Goal: Information Seeking & Learning: Compare options

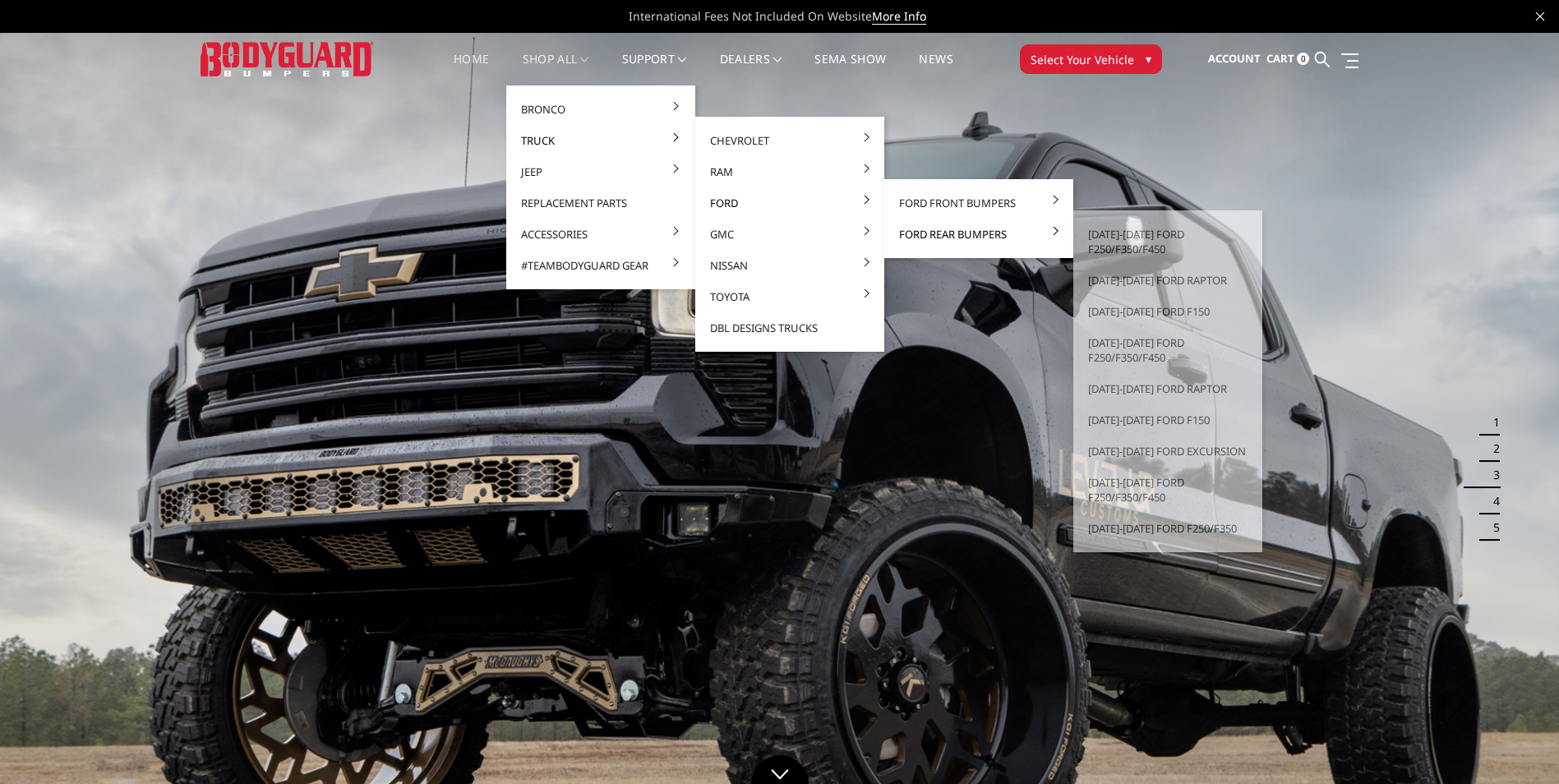
click at [970, 232] on link "Ford Rear Bumpers" at bounding box center [979, 234] width 176 height 31
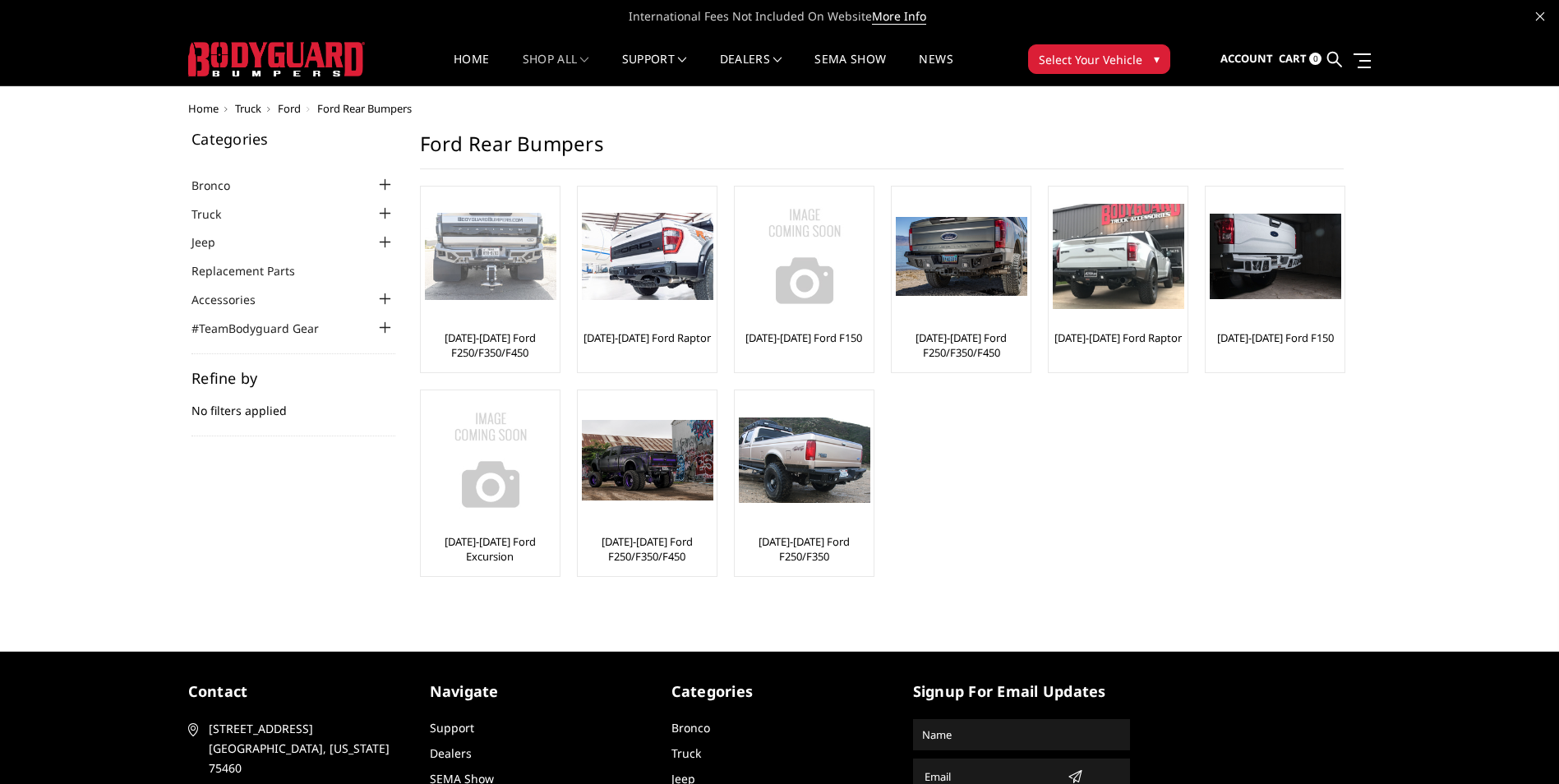
click at [485, 260] on img at bounding box center [490, 257] width 131 height 88
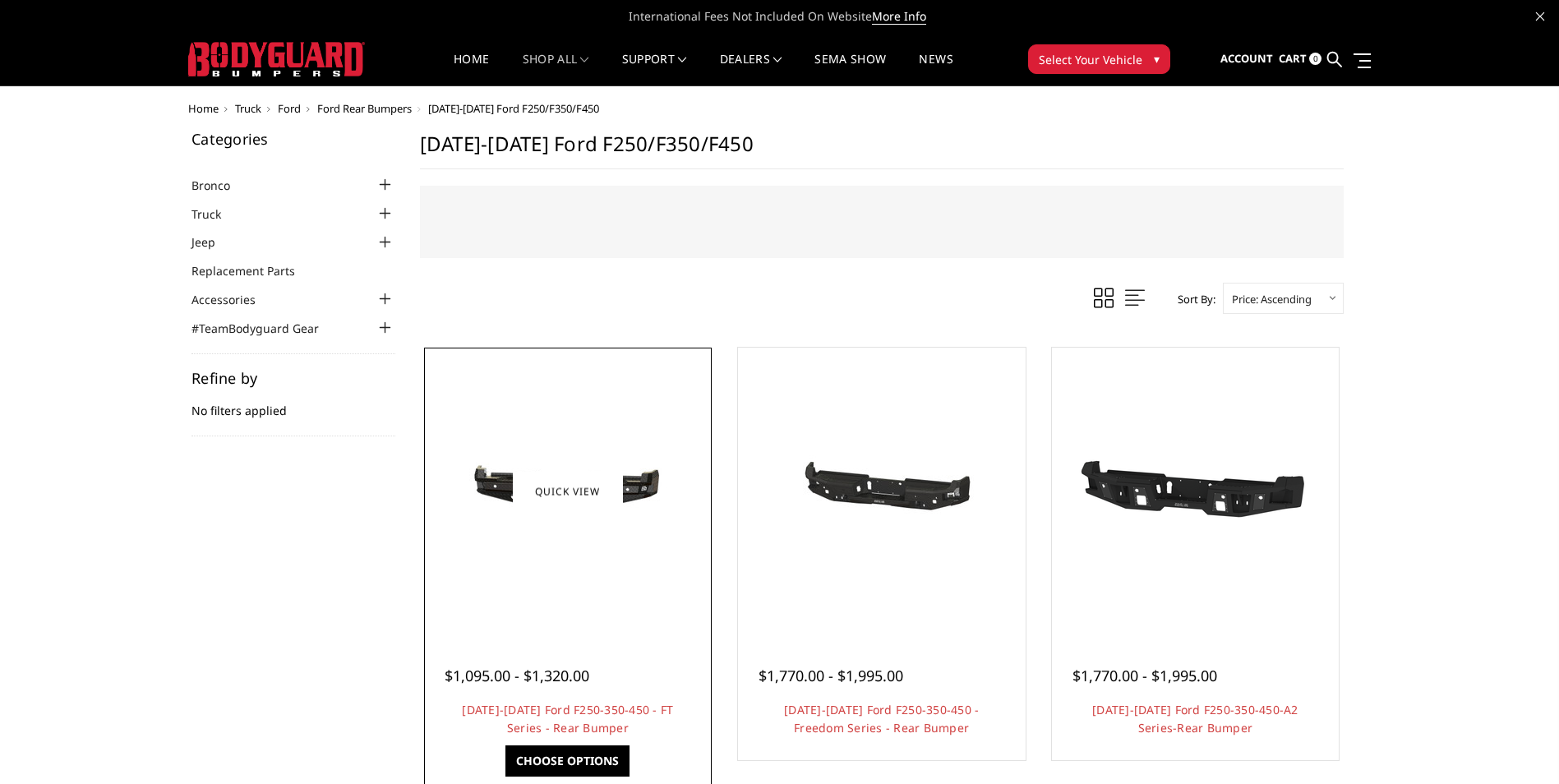
click at [637, 478] on img at bounding box center [568, 492] width 263 height 125
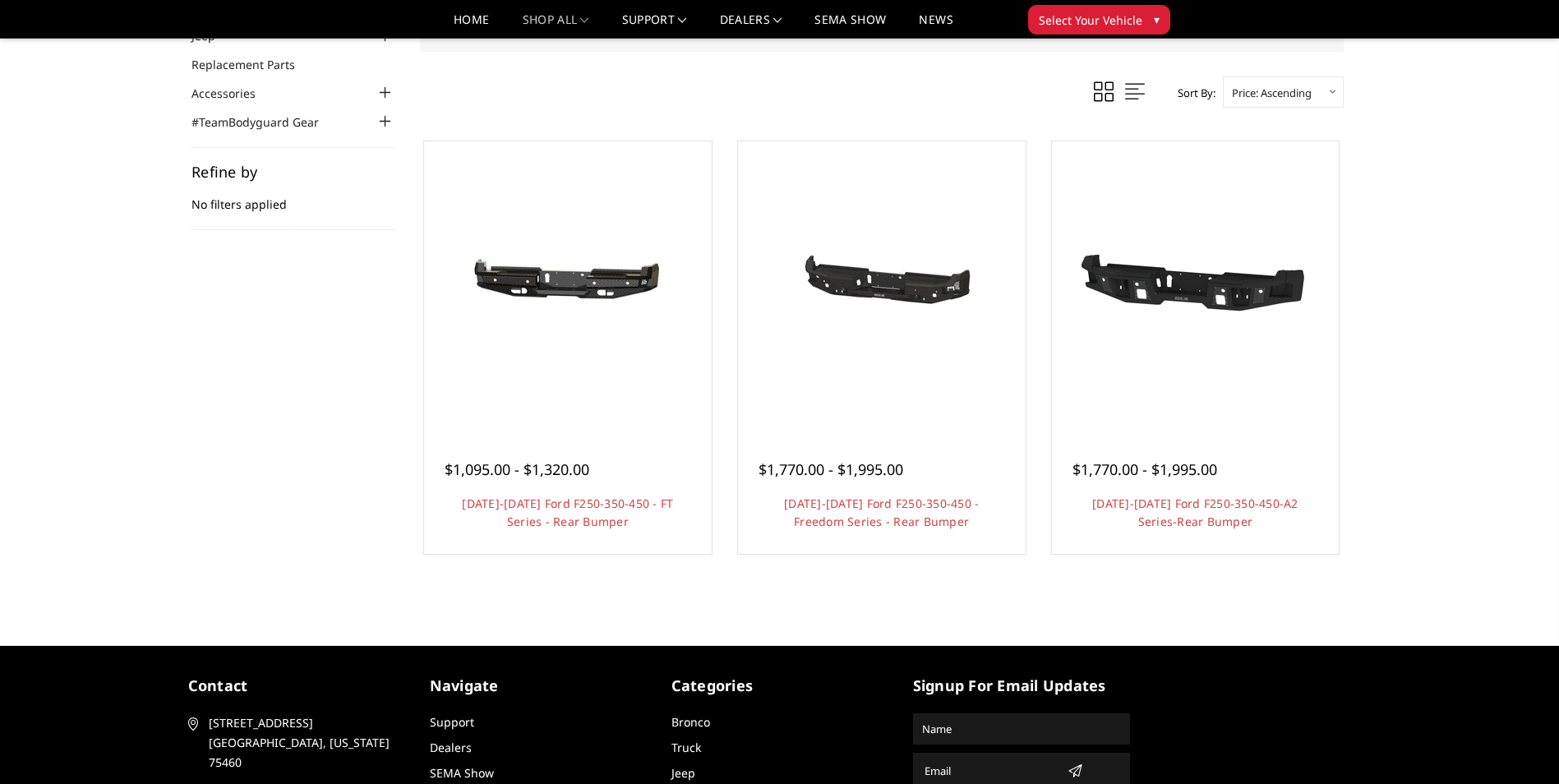
scroll to position [164, 0]
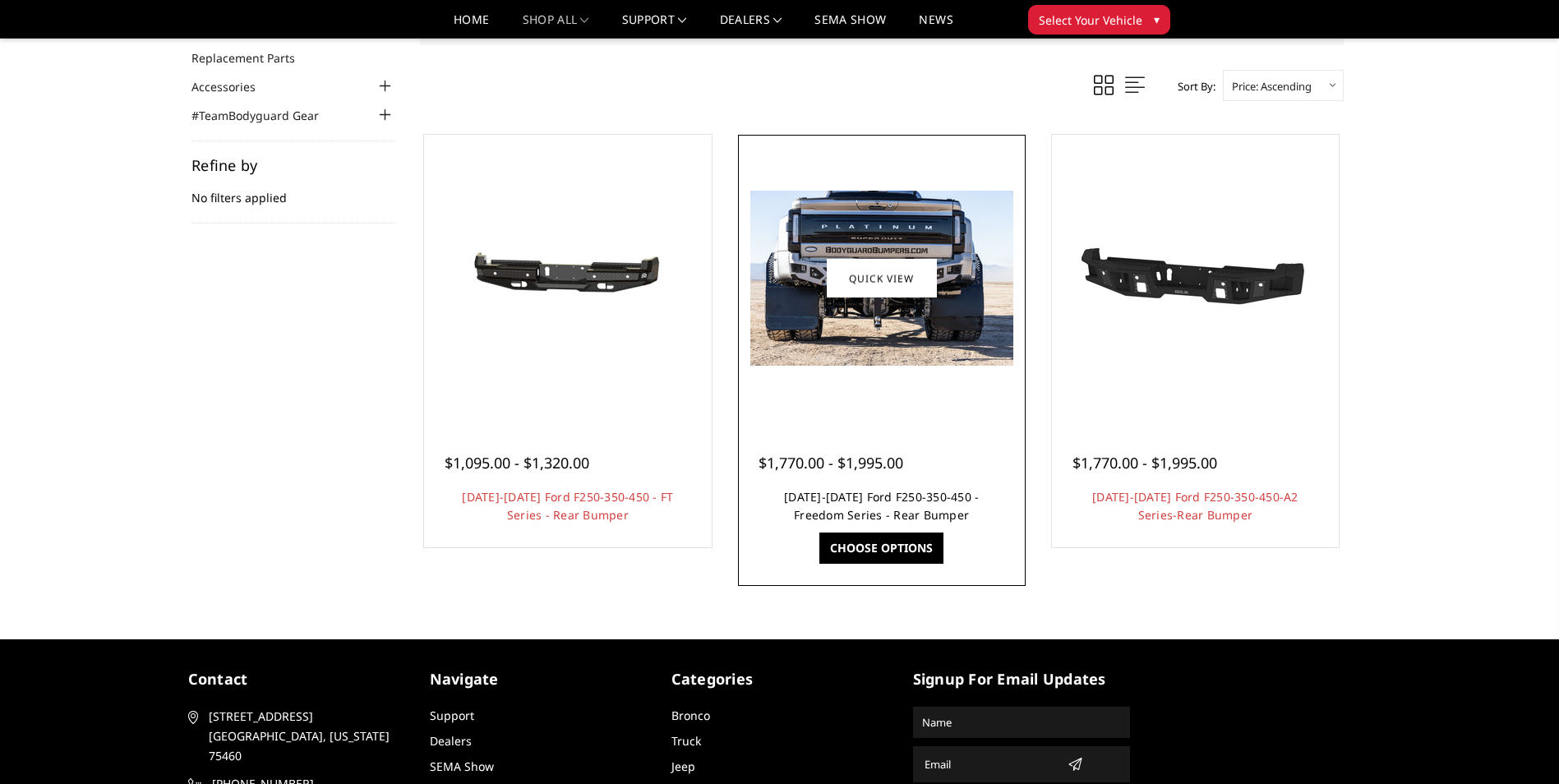
click at [855, 501] on link "[DATE]-[DATE] Ford F250-350-450 - Freedom Series - Rear Bumper" at bounding box center [882, 506] width 195 height 34
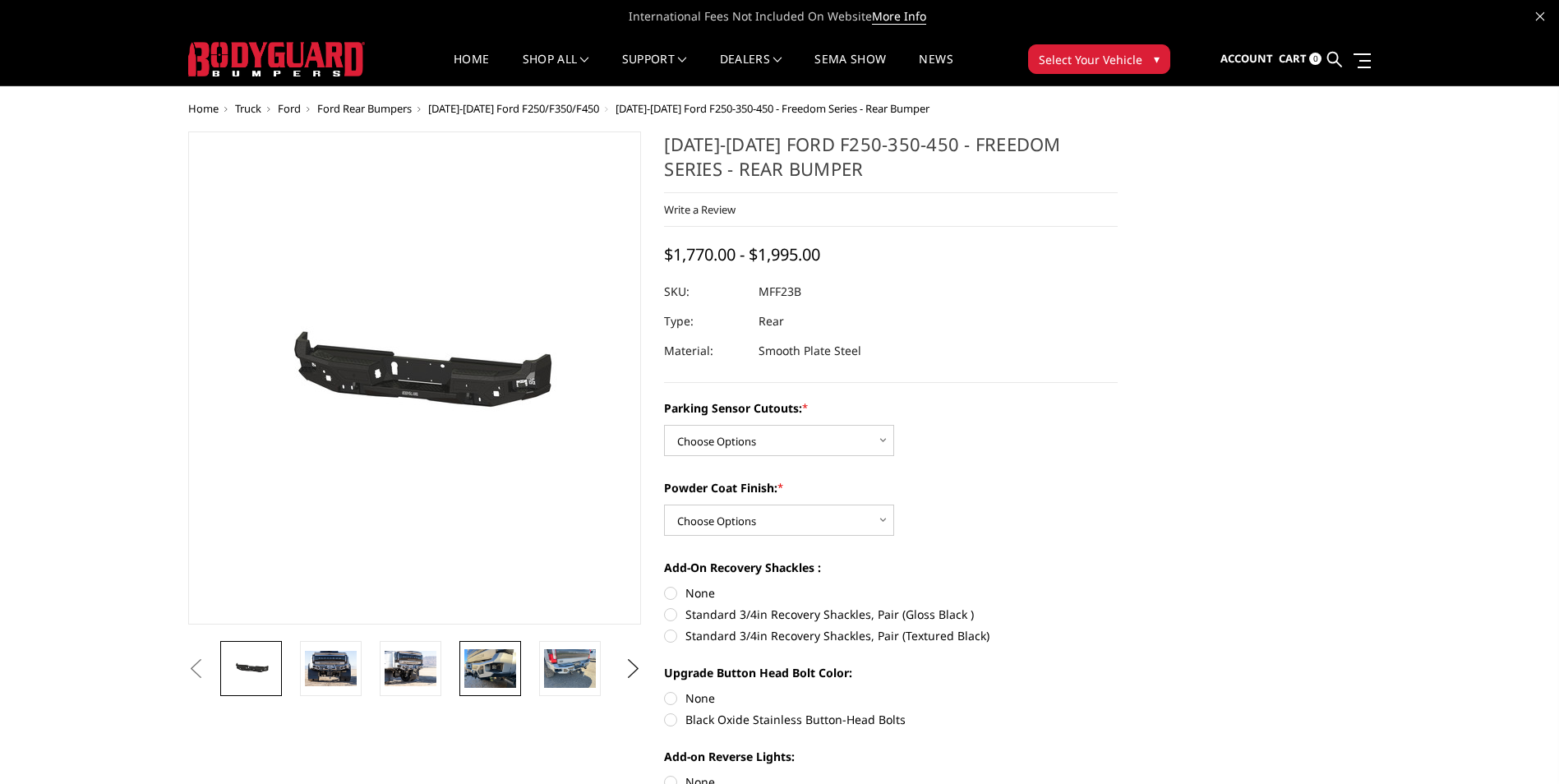
click at [485, 673] on img at bounding box center [490, 668] width 51 height 38
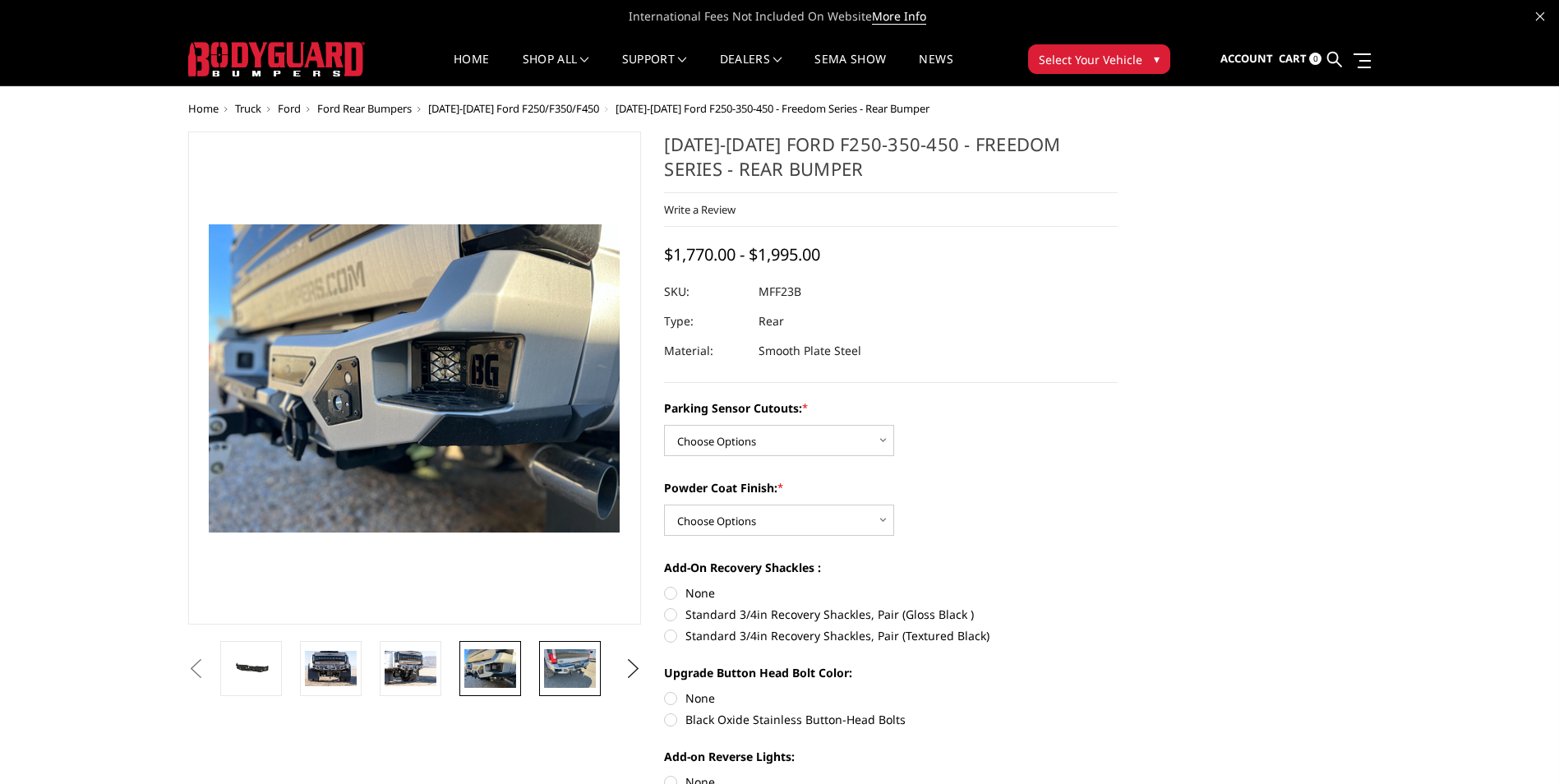
click at [566, 671] on img at bounding box center [569, 668] width 51 height 38
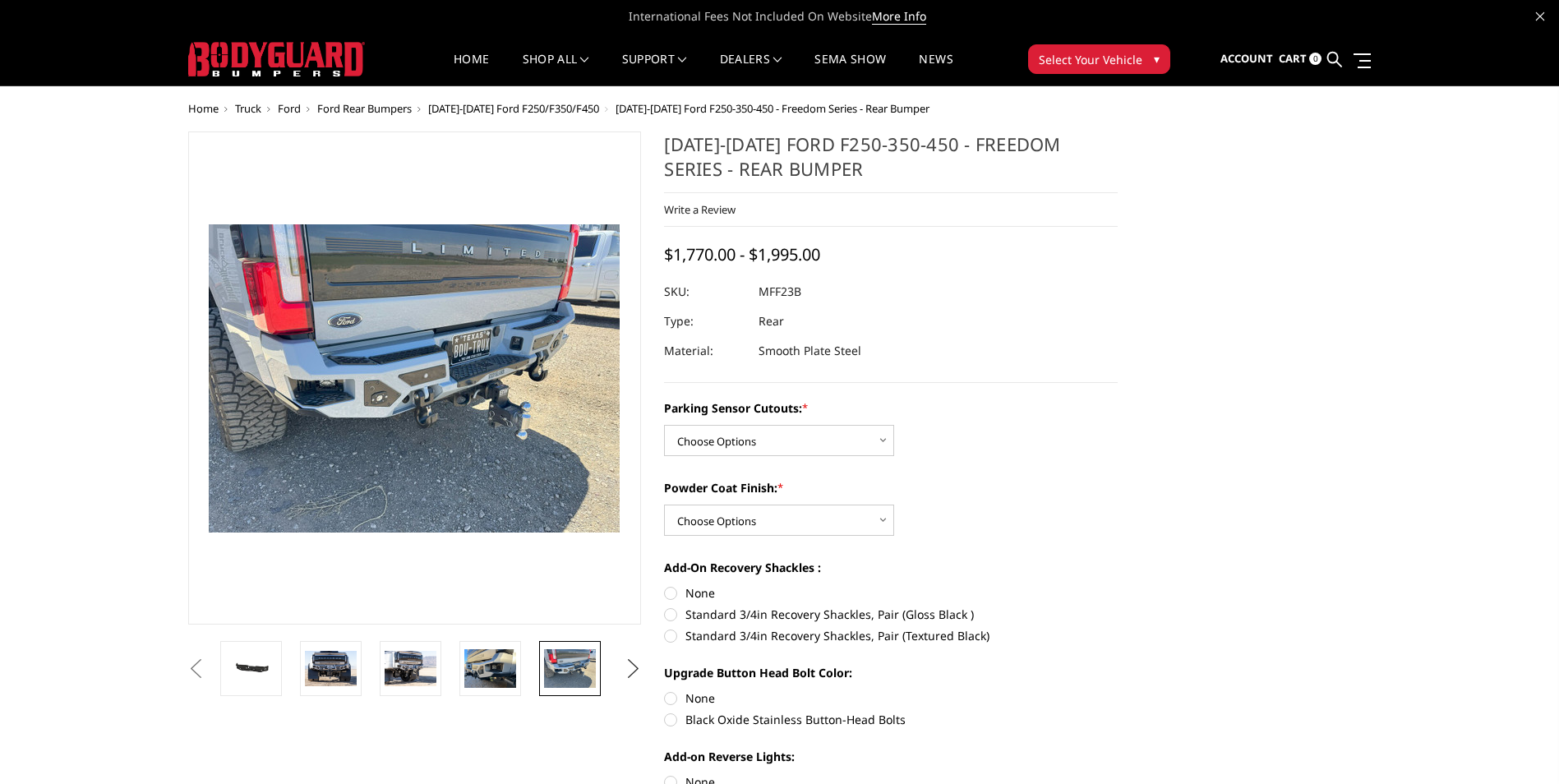
click at [633, 670] on button "Next" at bounding box center [633, 668] width 24 height 24
click at [561, 669] on img at bounding box center [569, 668] width 51 height 38
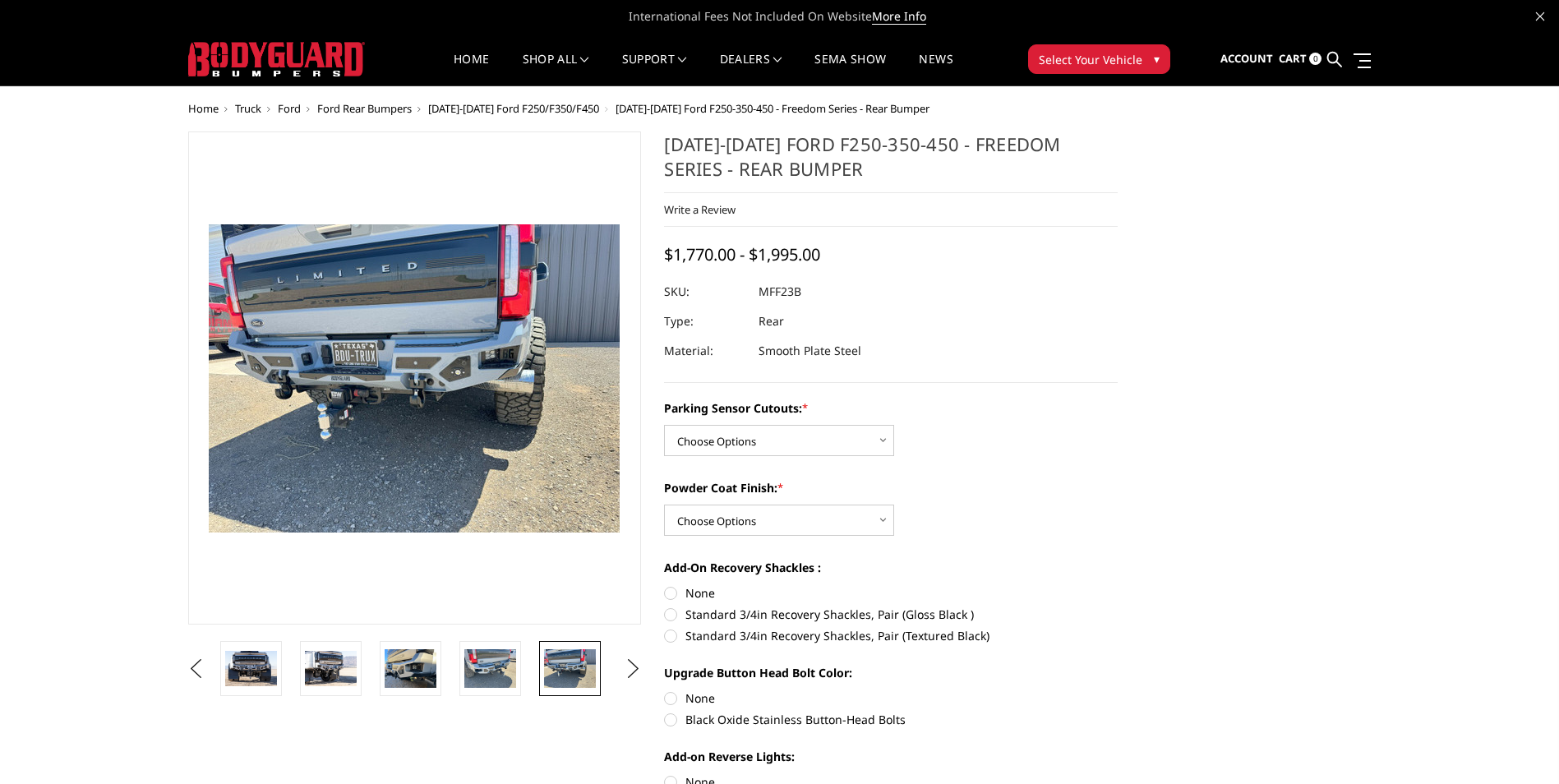
click at [567, 109] on span "[DATE]-[DATE] Ford F250/F350/F450" at bounding box center [514, 108] width 171 height 15
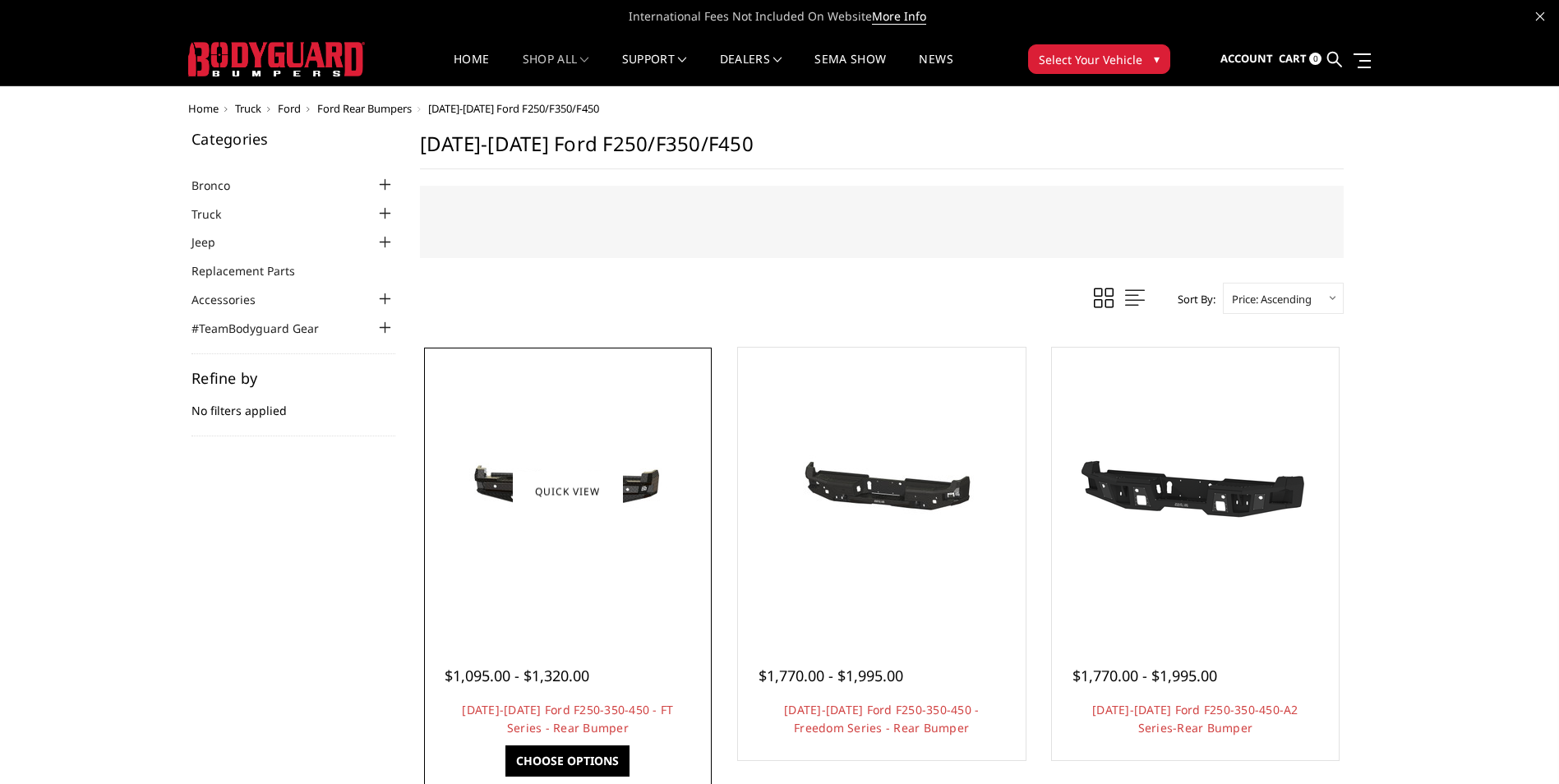
click at [647, 482] on img at bounding box center [568, 492] width 263 height 125
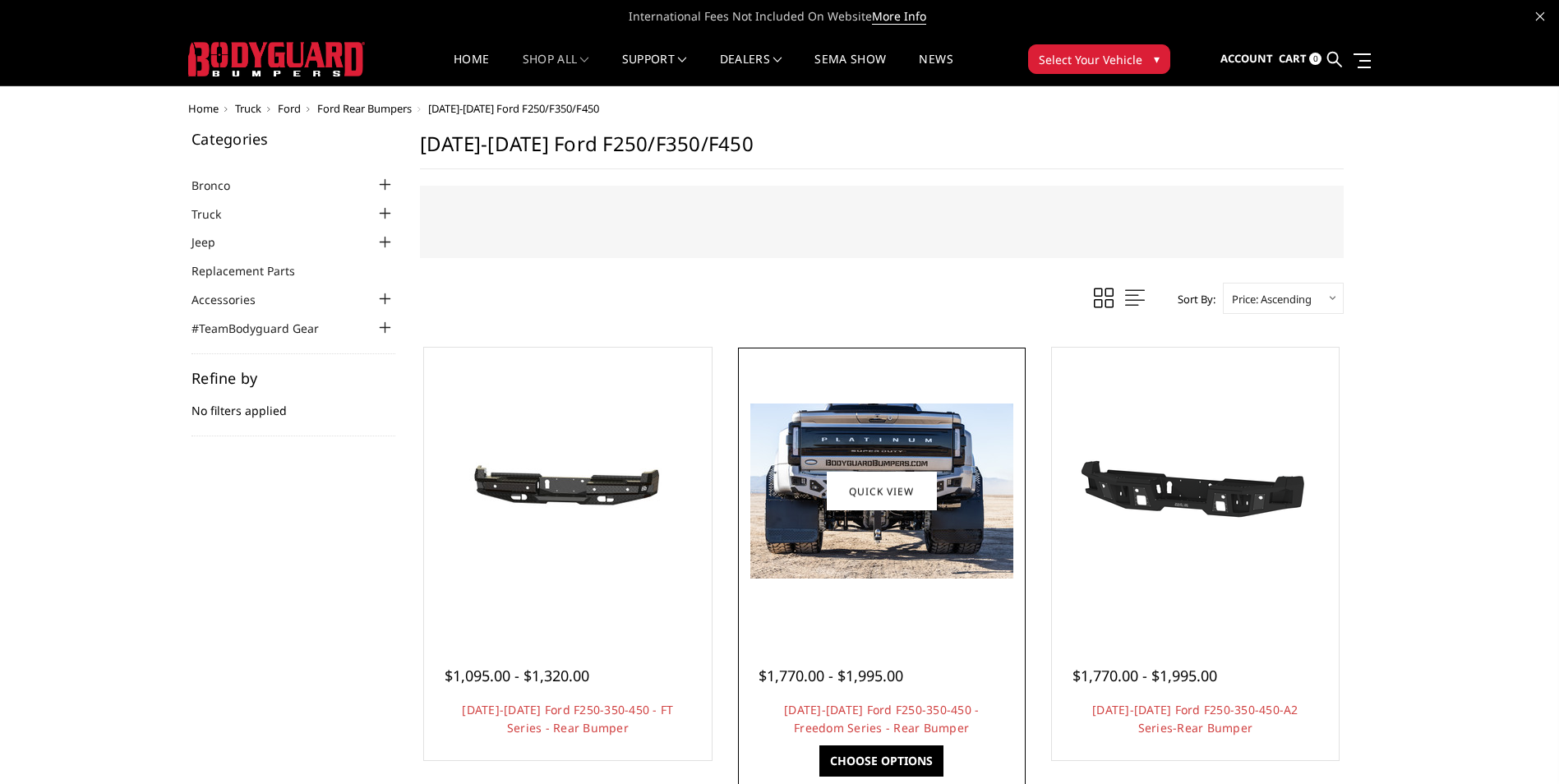
click at [869, 674] on span "$1,770.00 - $1,995.00" at bounding box center [831, 675] width 144 height 20
click at [921, 525] on img at bounding box center [882, 491] width 263 height 175
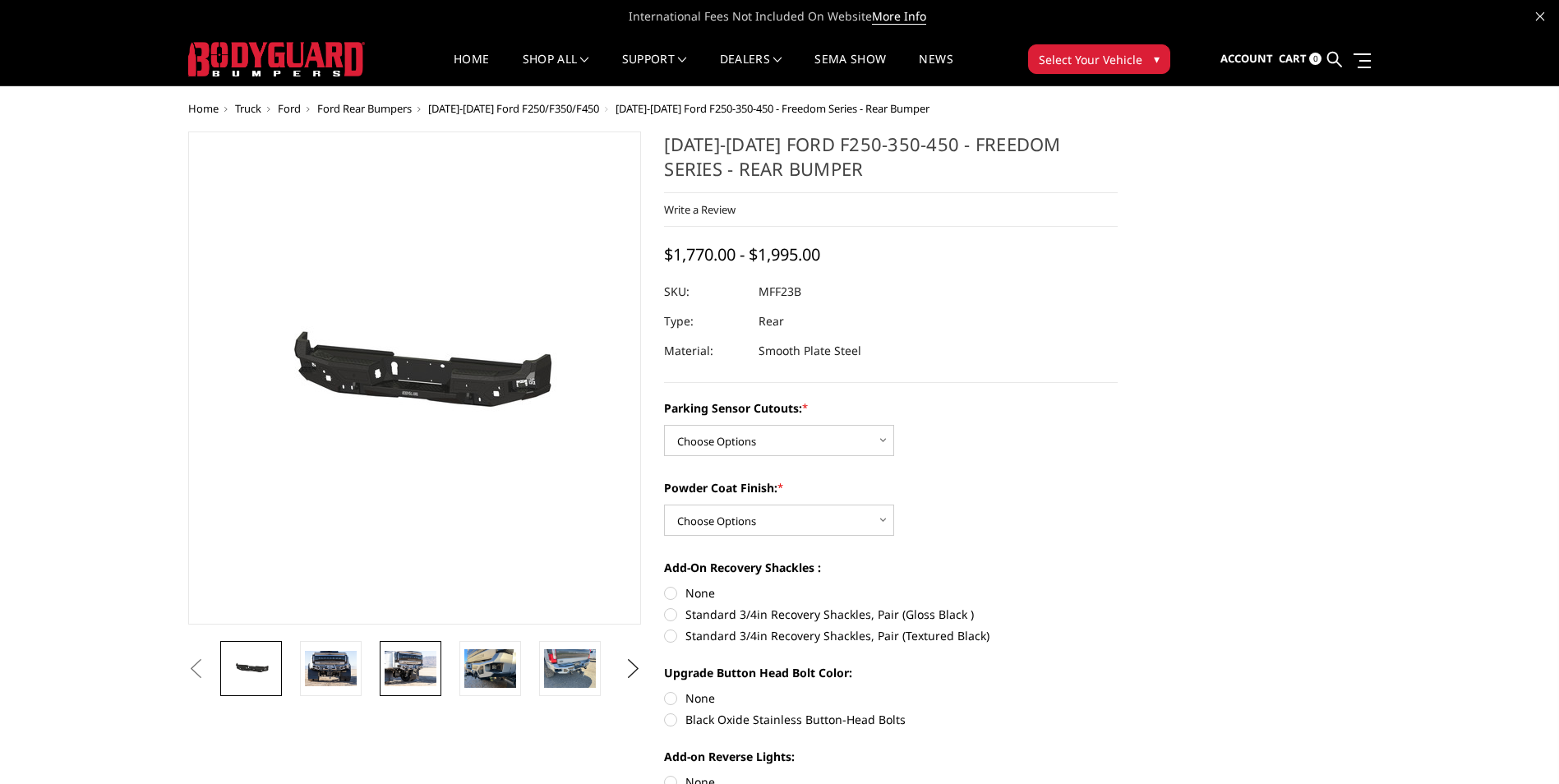
click at [415, 670] on img at bounding box center [410, 668] width 51 height 35
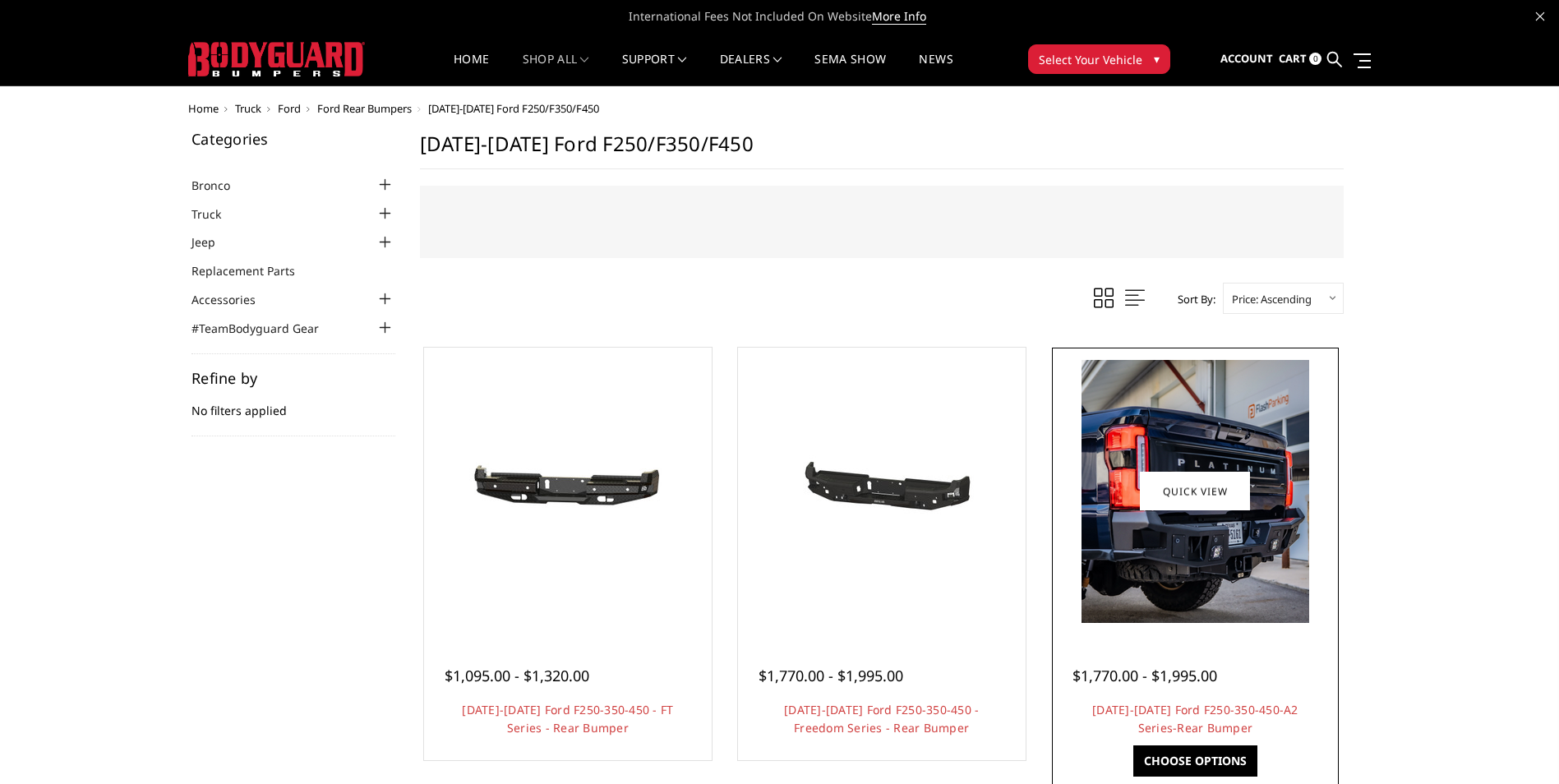
click at [1212, 587] on img at bounding box center [1196, 492] width 228 height 263
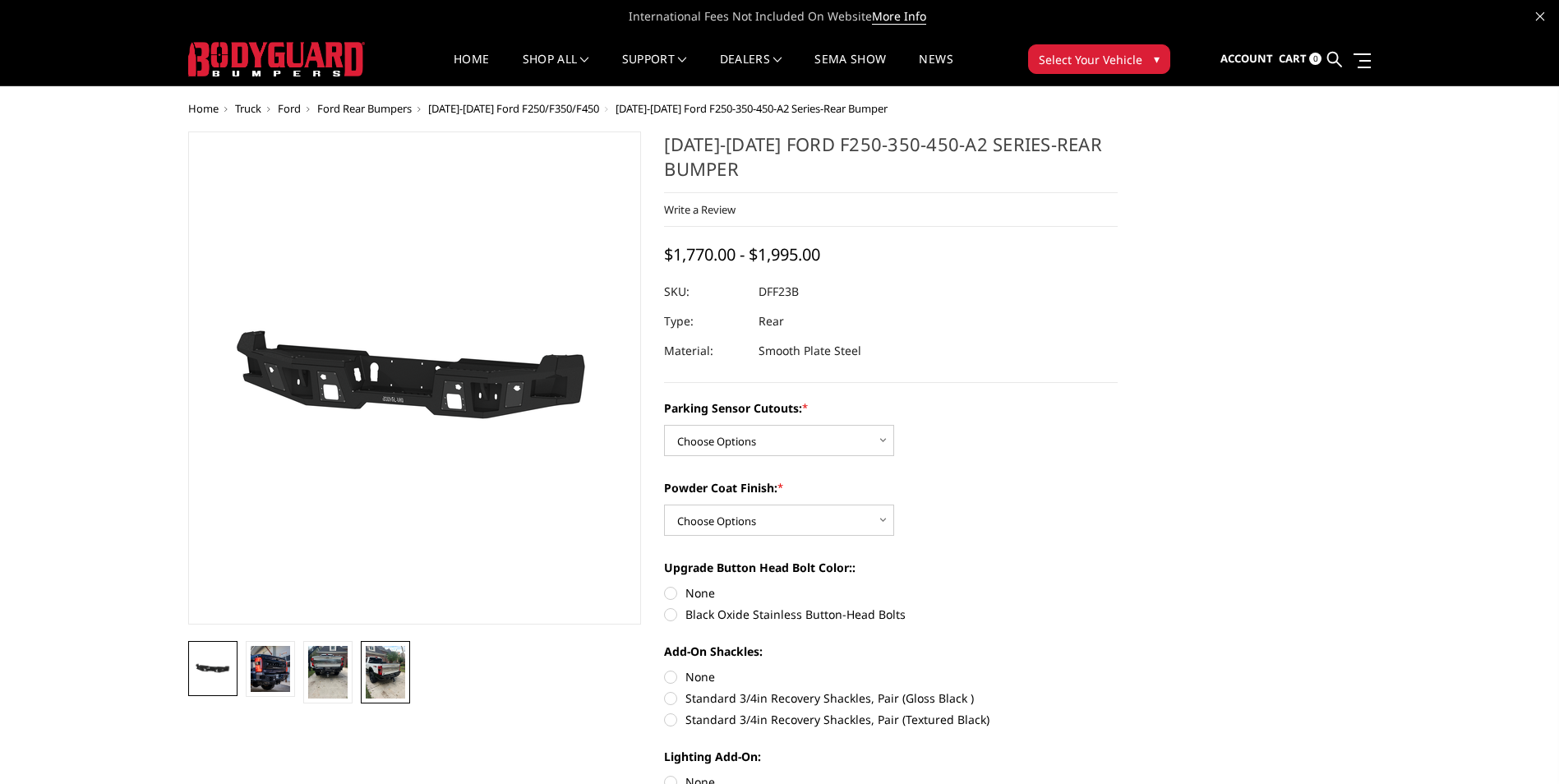
click at [376, 673] on img at bounding box center [385, 672] width 39 height 52
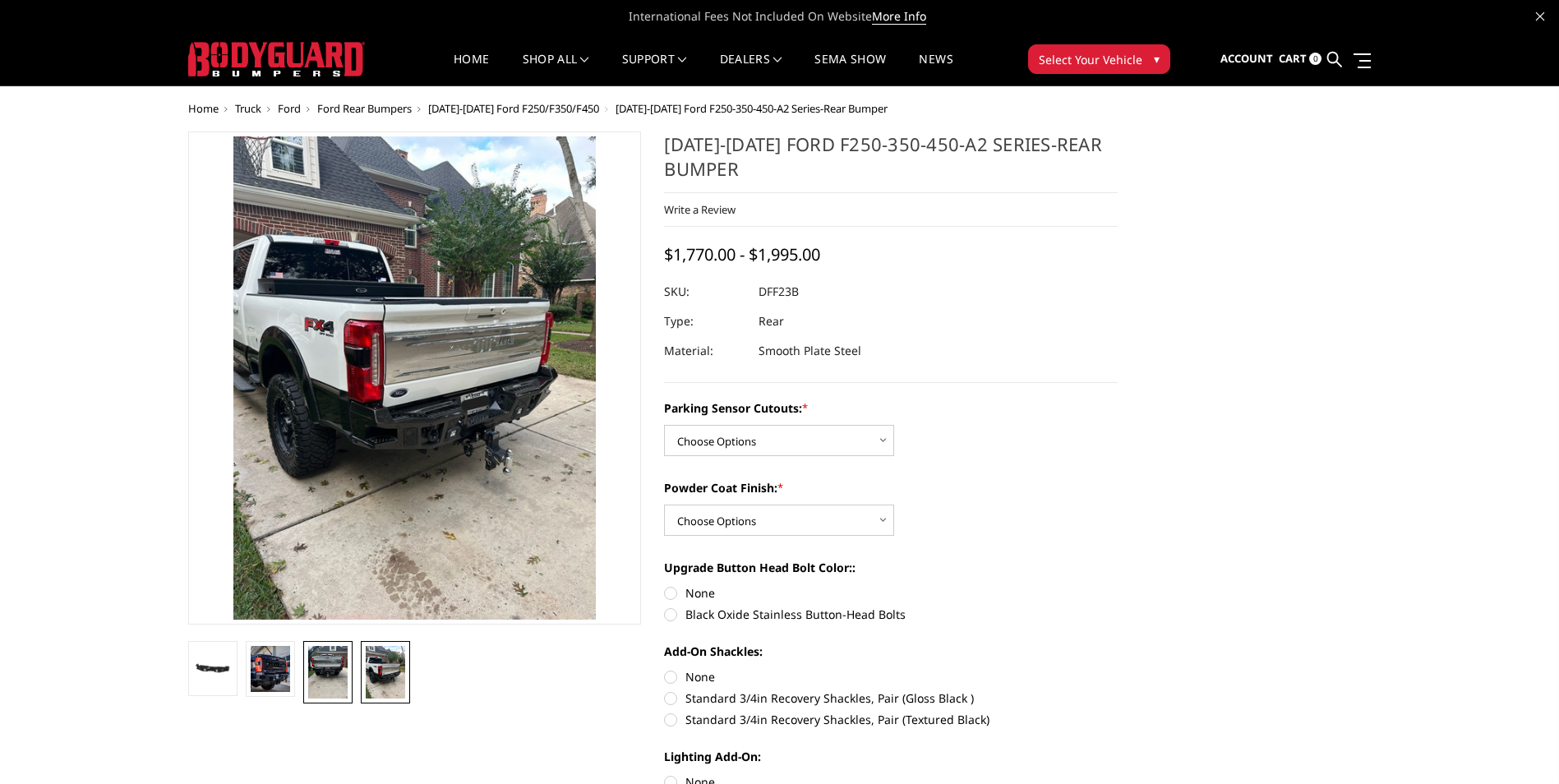
click at [332, 675] on img at bounding box center [327, 672] width 39 height 52
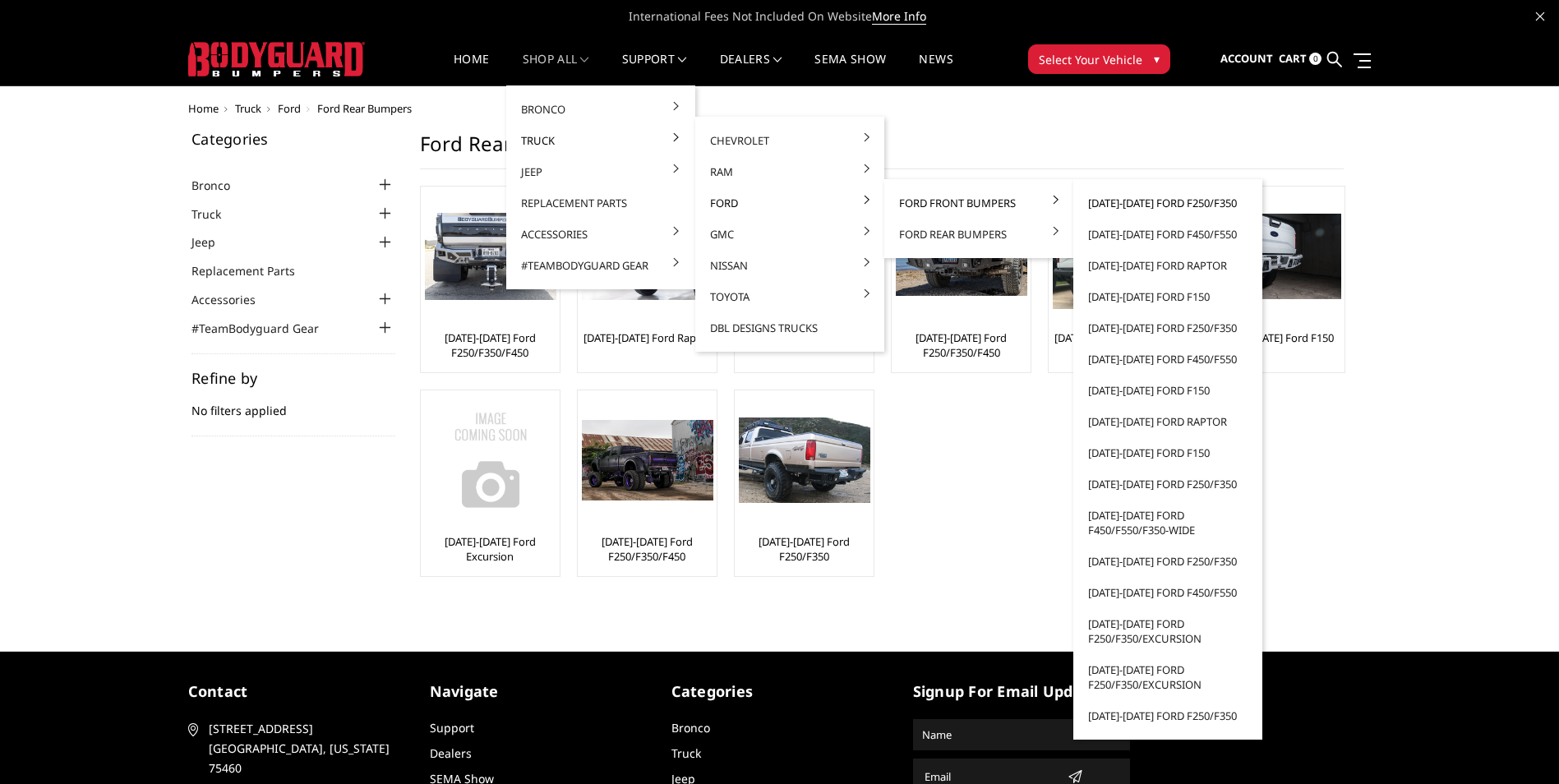
click at [1185, 202] on link "[DATE]-[DATE] Ford F250/F350" at bounding box center [1168, 203] width 176 height 31
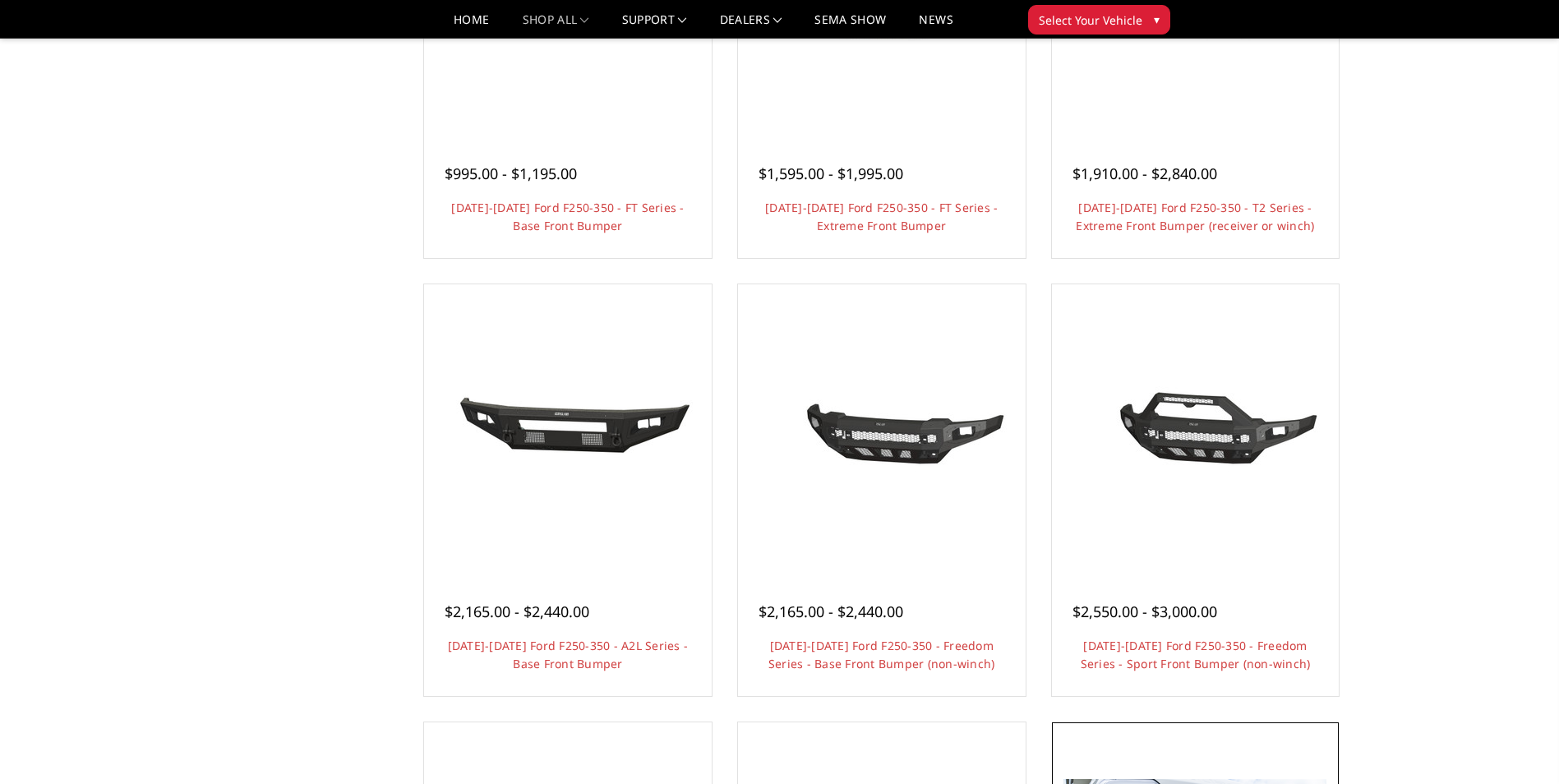
scroll to position [82, 0]
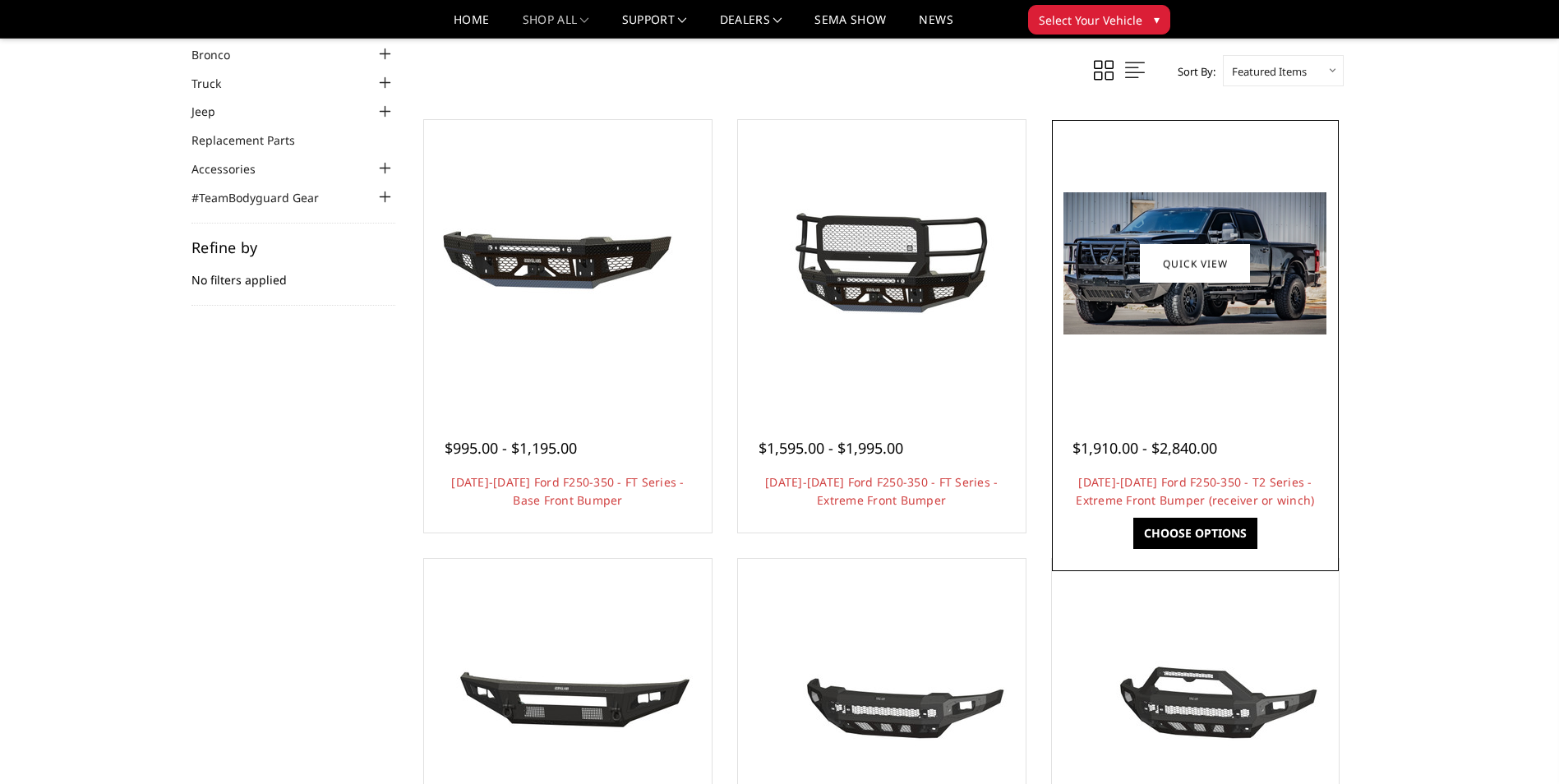
click at [1139, 315] on img at bounding box center [1195, 263] width 263 height 142
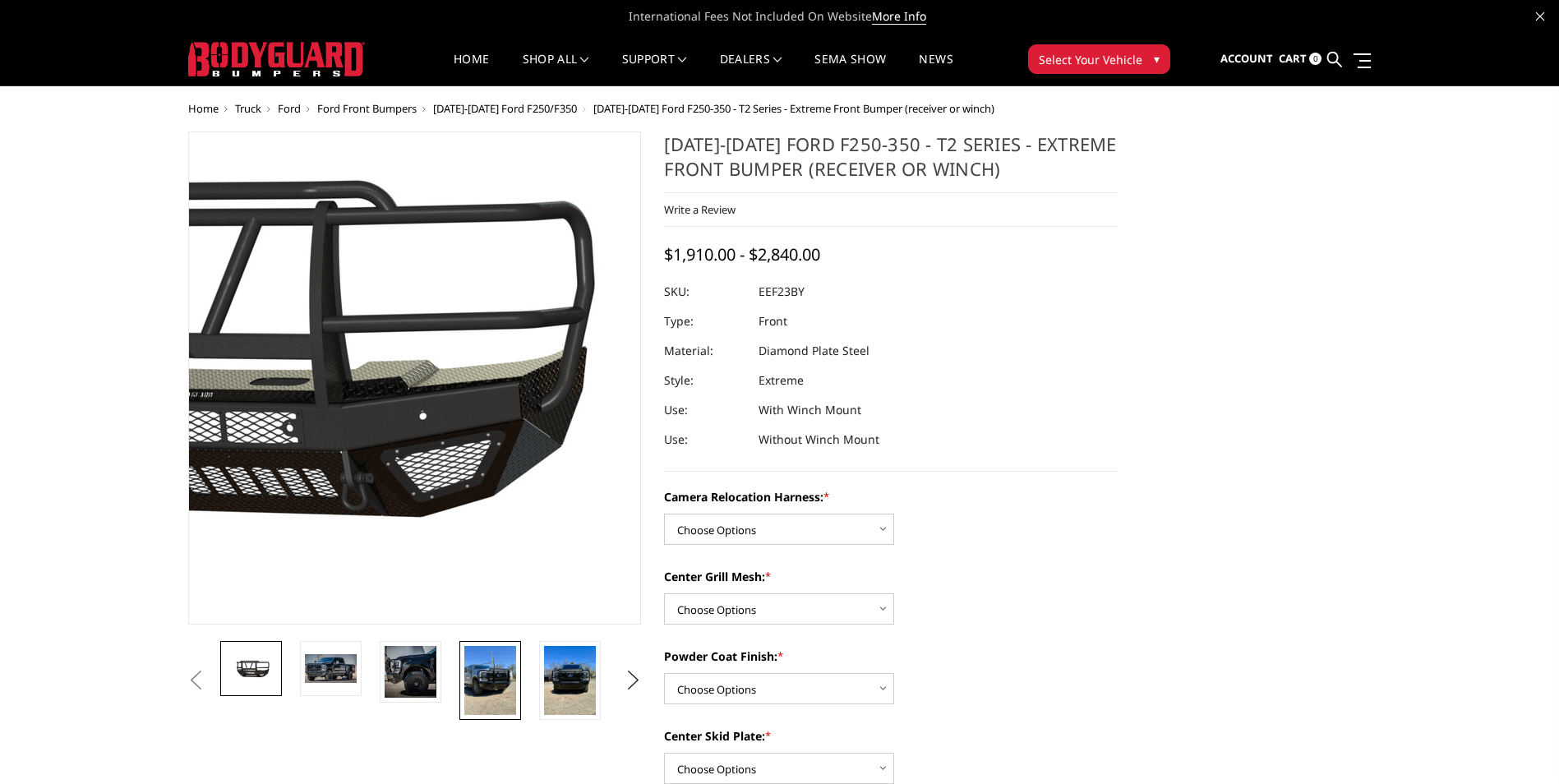
scroll to position [82, 0]
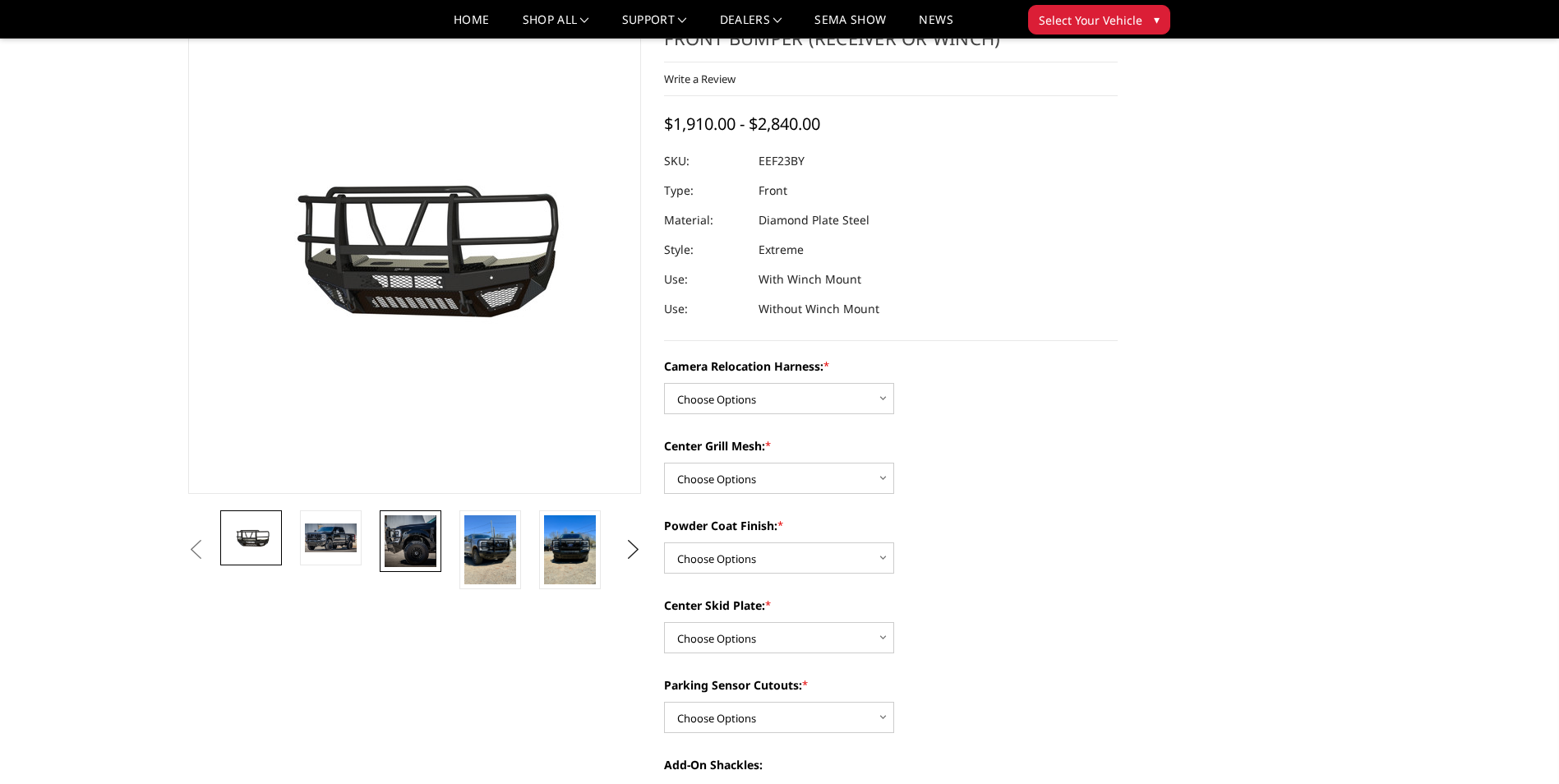
click at [396, 539] on img at bounding box center [410, 540] width 51 height 51
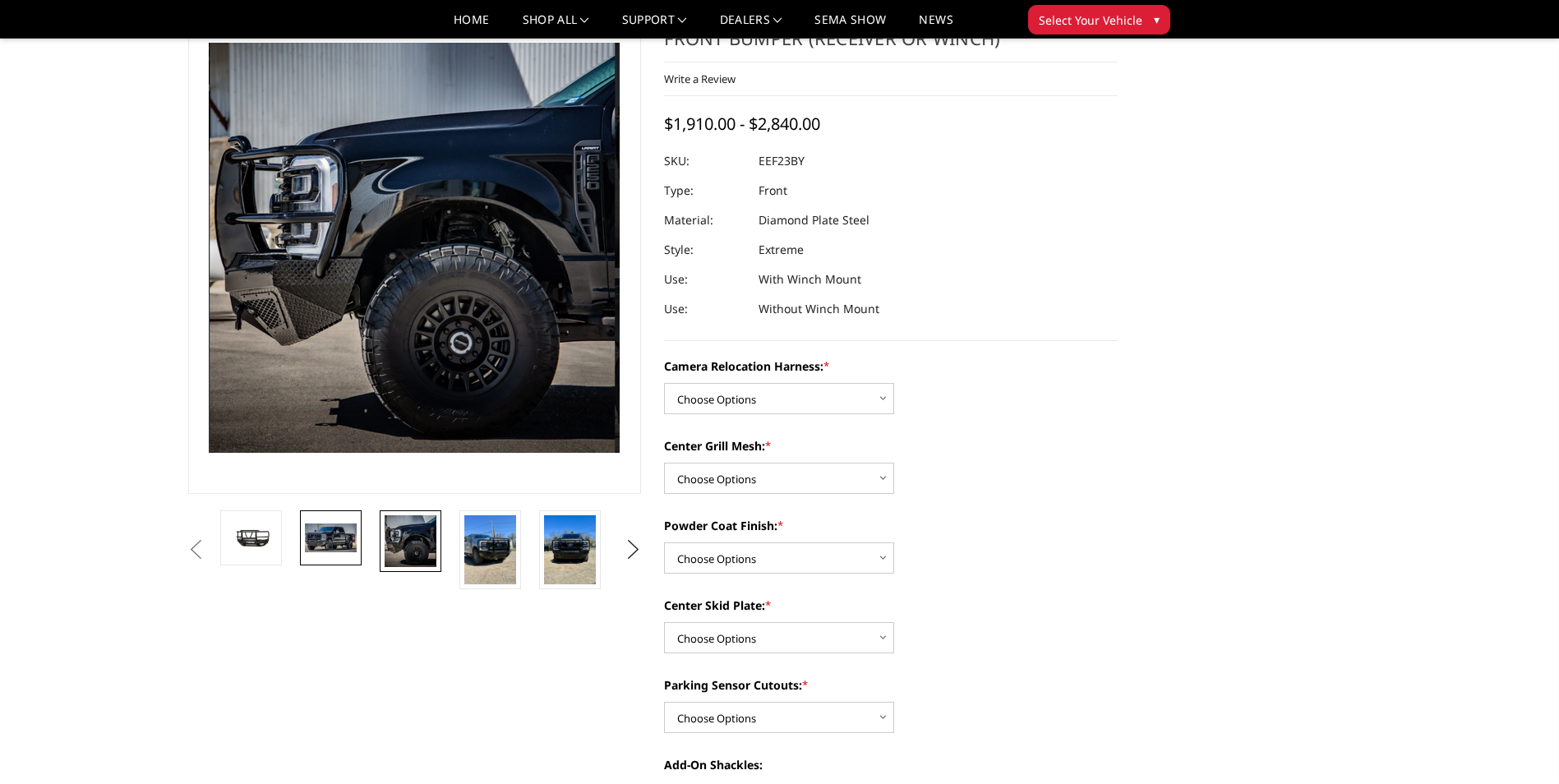
click at [330, 539] on img at bounding box center [330, 537] width 51 height 28
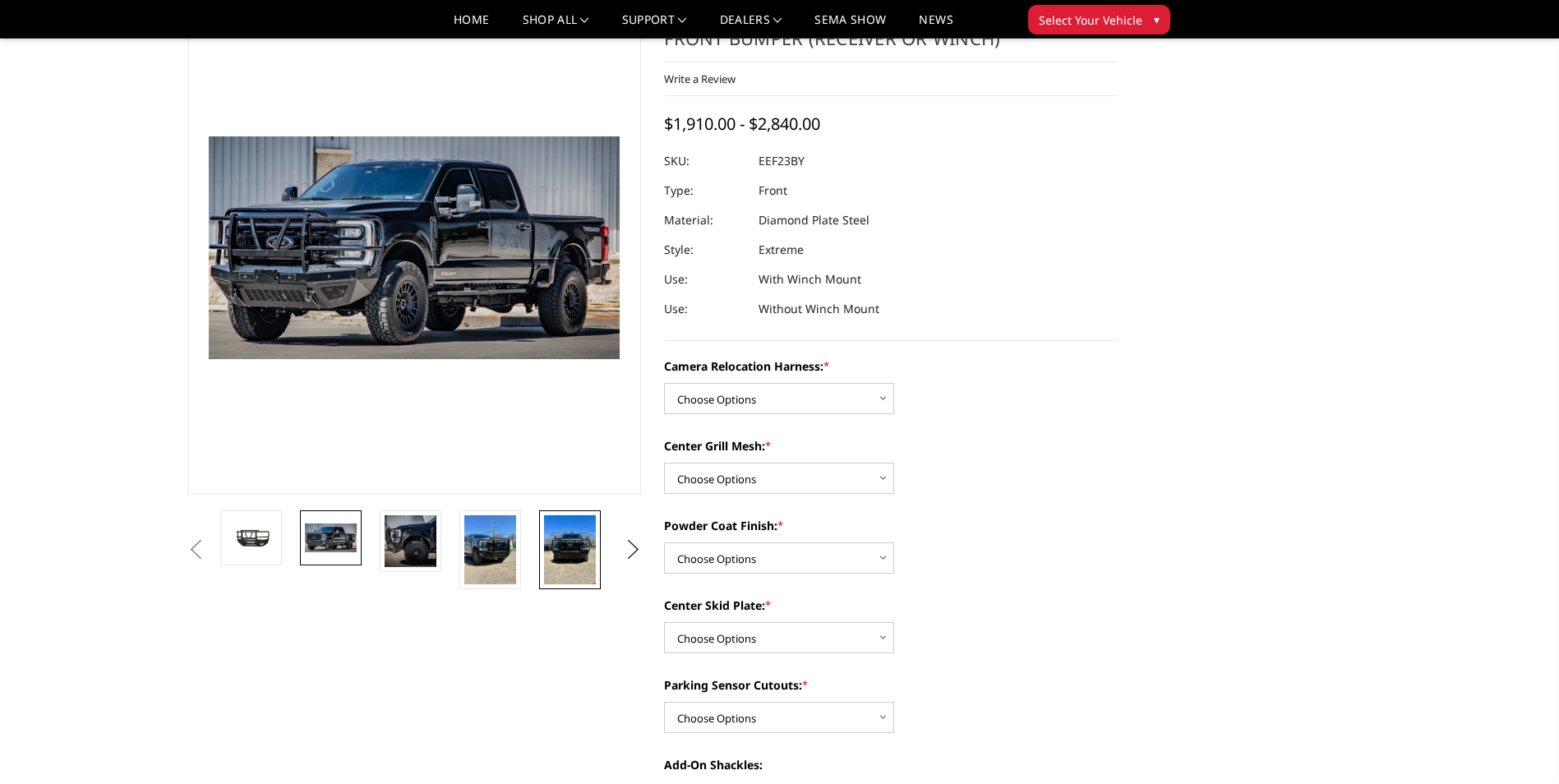
click at [570, 549] on img at bounding box center [569, 549] width 51 height 69
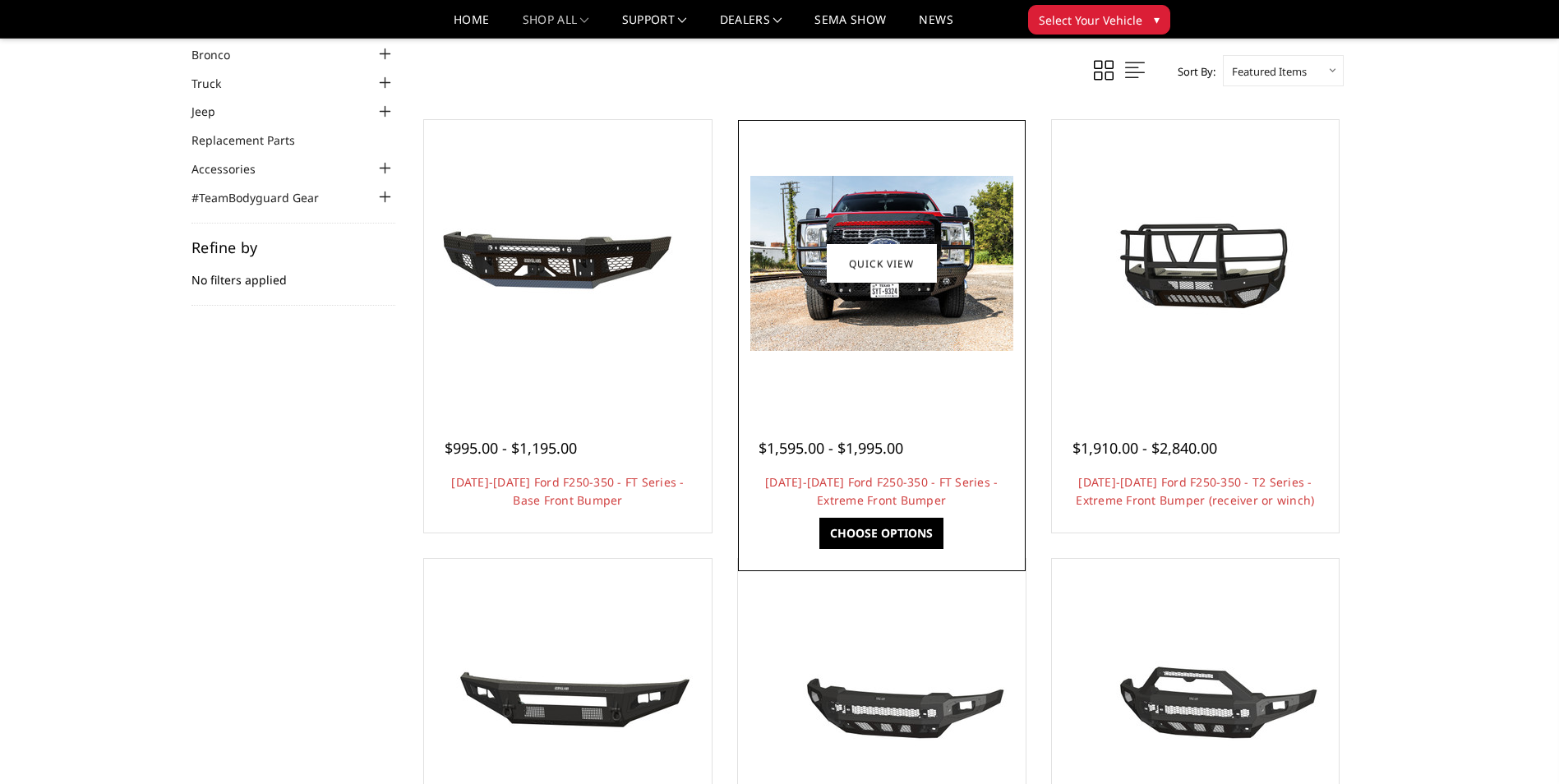
click at [907, 343] on img at bounding box center [882, 263] width 263 height 175
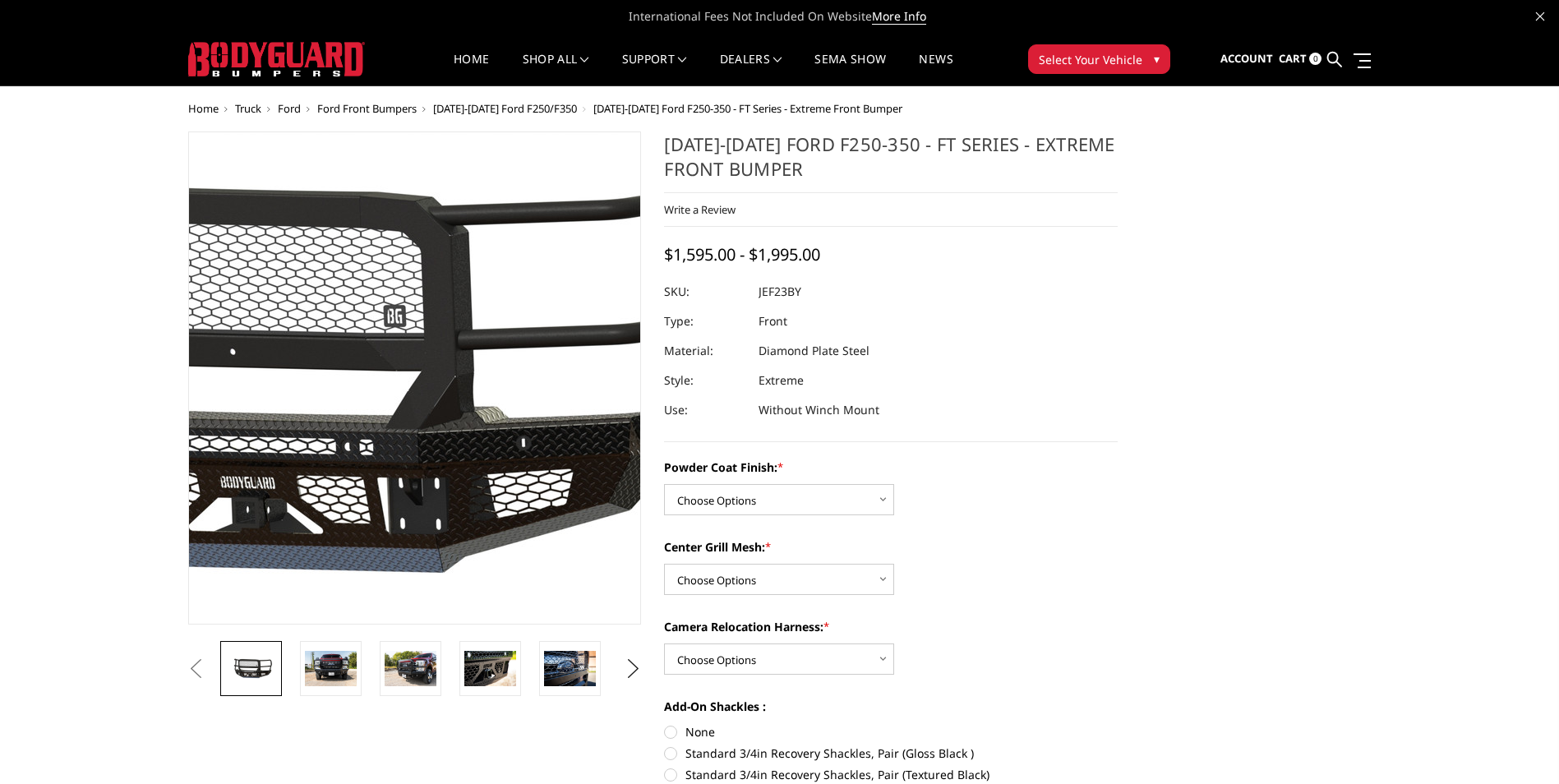
scroll to position [82, 0]
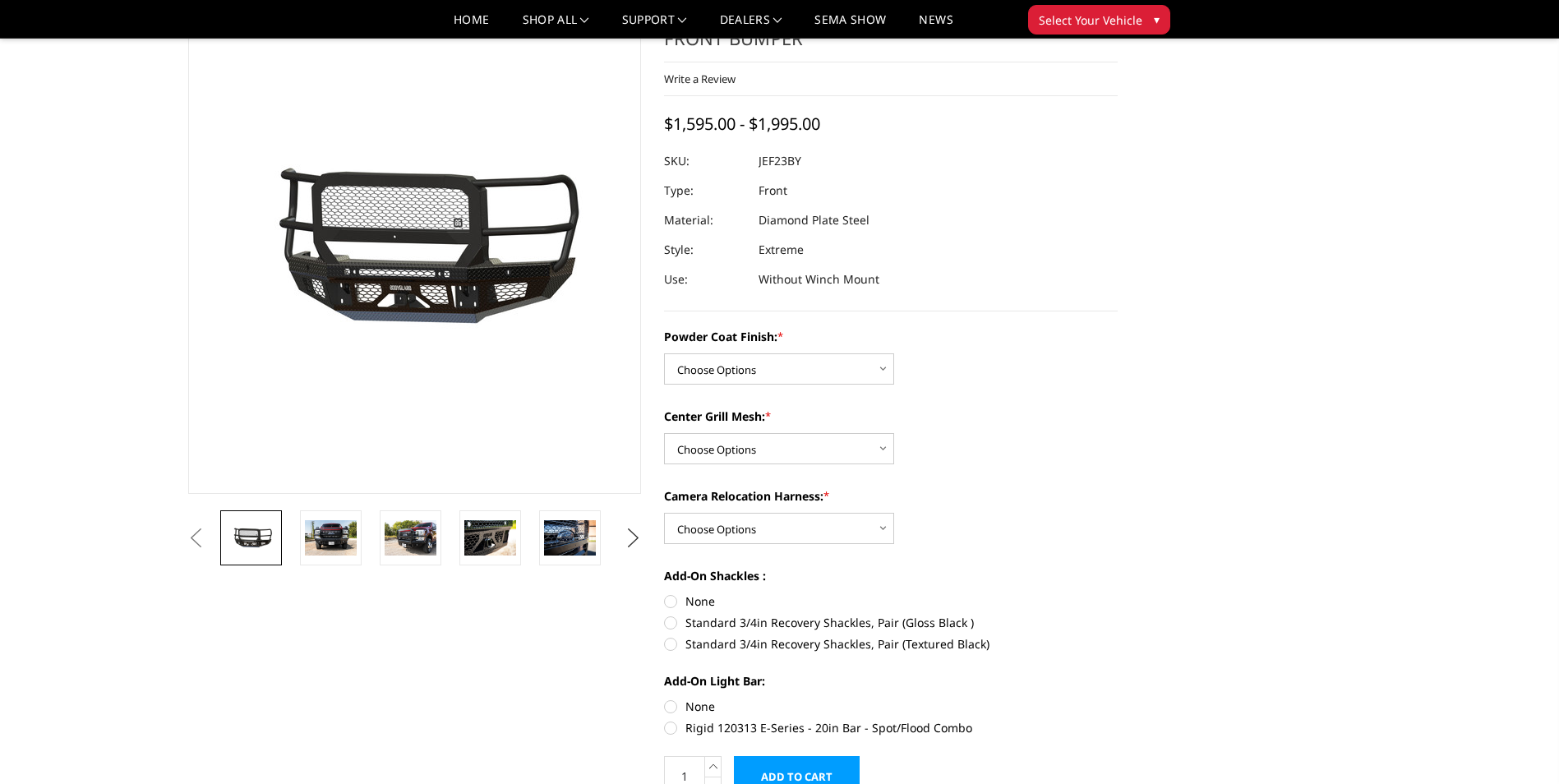
click at [625, 539] on button "Next" at bounding box center [633, 538] width 24 height 24
click at [627, 539] on button "Next" at bounding box center [633, 538] width 24 height 24
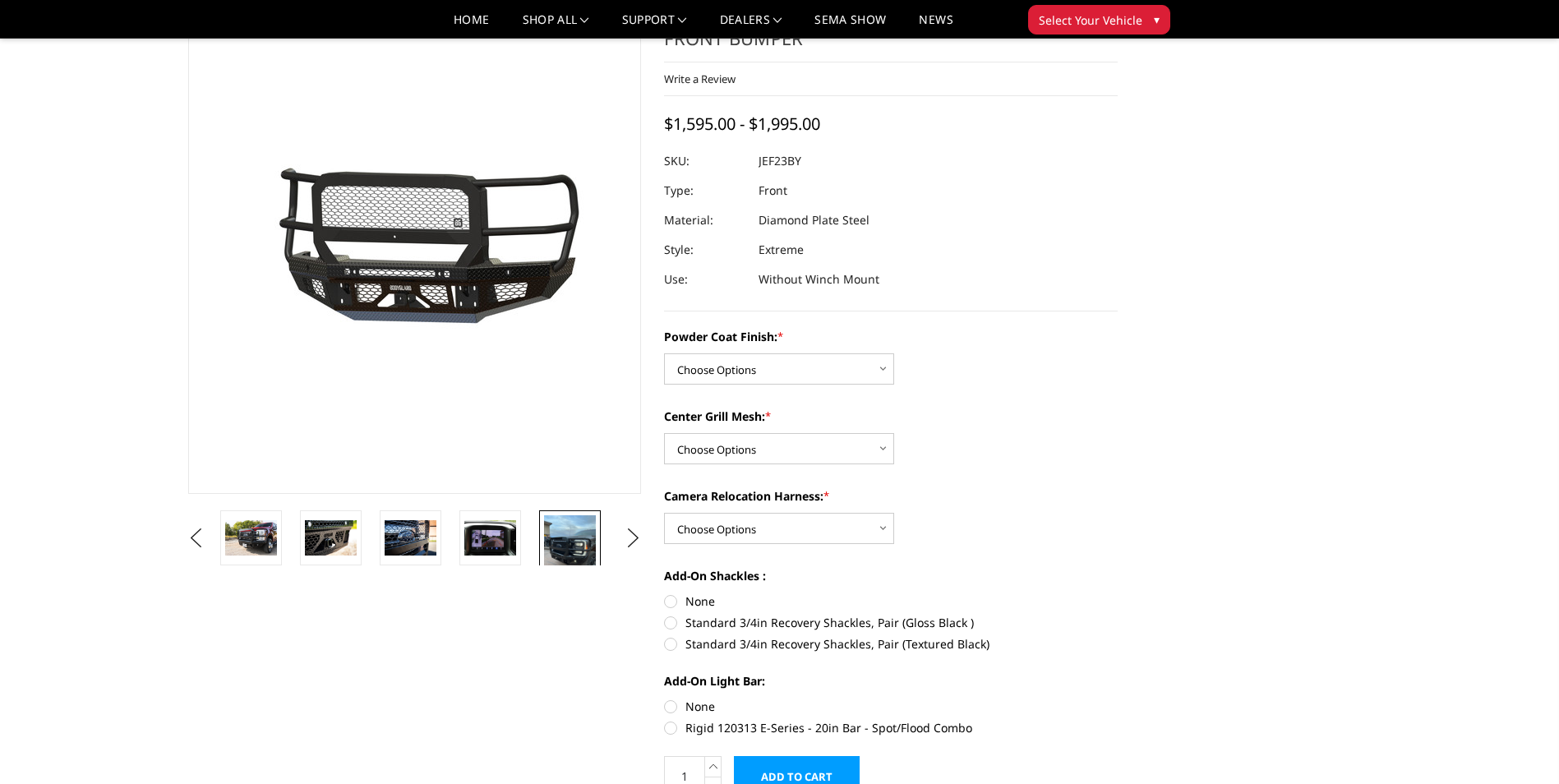
click at [576, 542] on img at bounding box center [569, 549] width 51 height 69
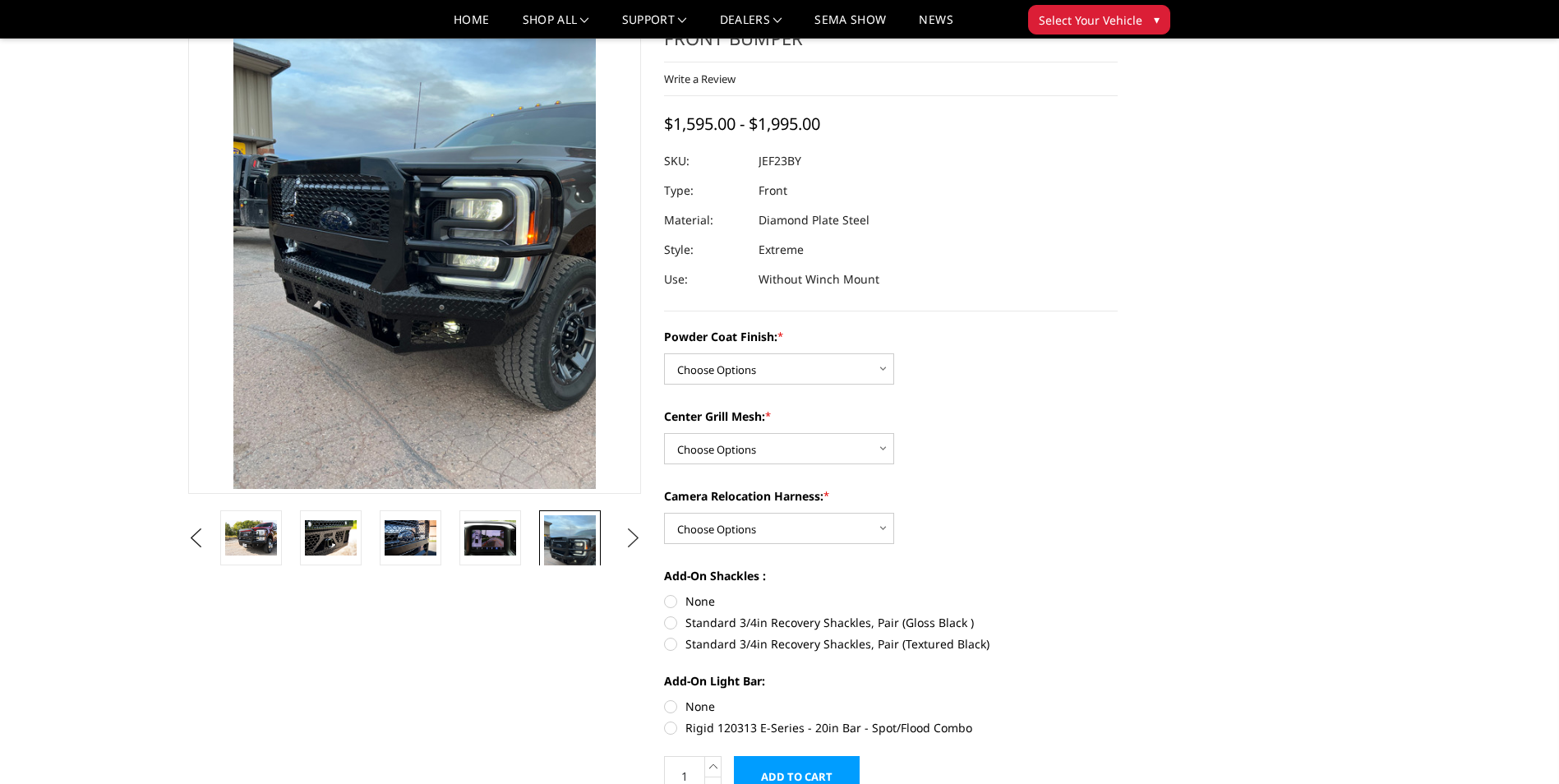
click at [634, 540] on button "Next" at bounding box center [633, 538] width 24 height 24
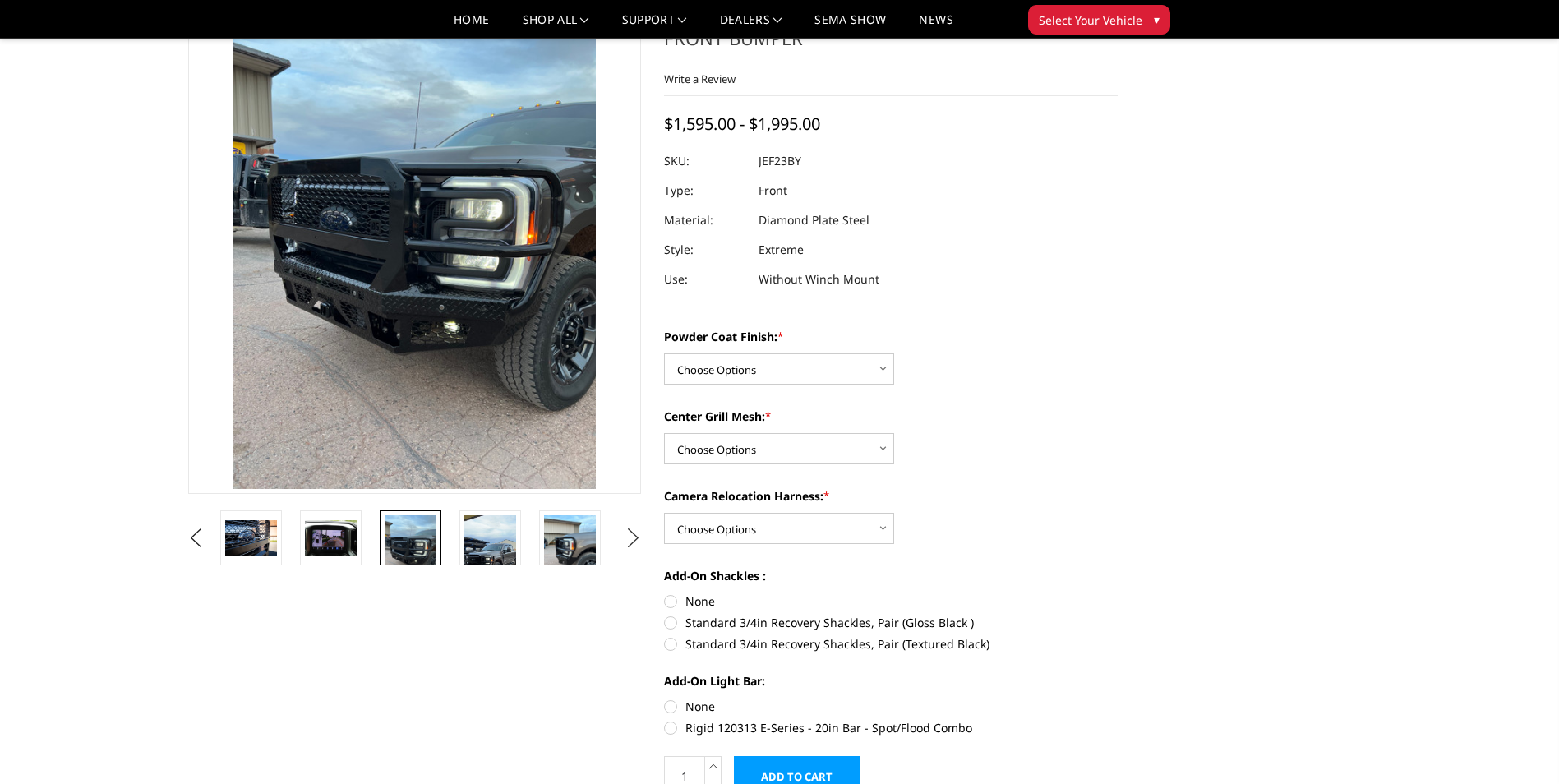
click at [634, 540] on button "Next" at bounding box center [633, 538] width 24 height 24
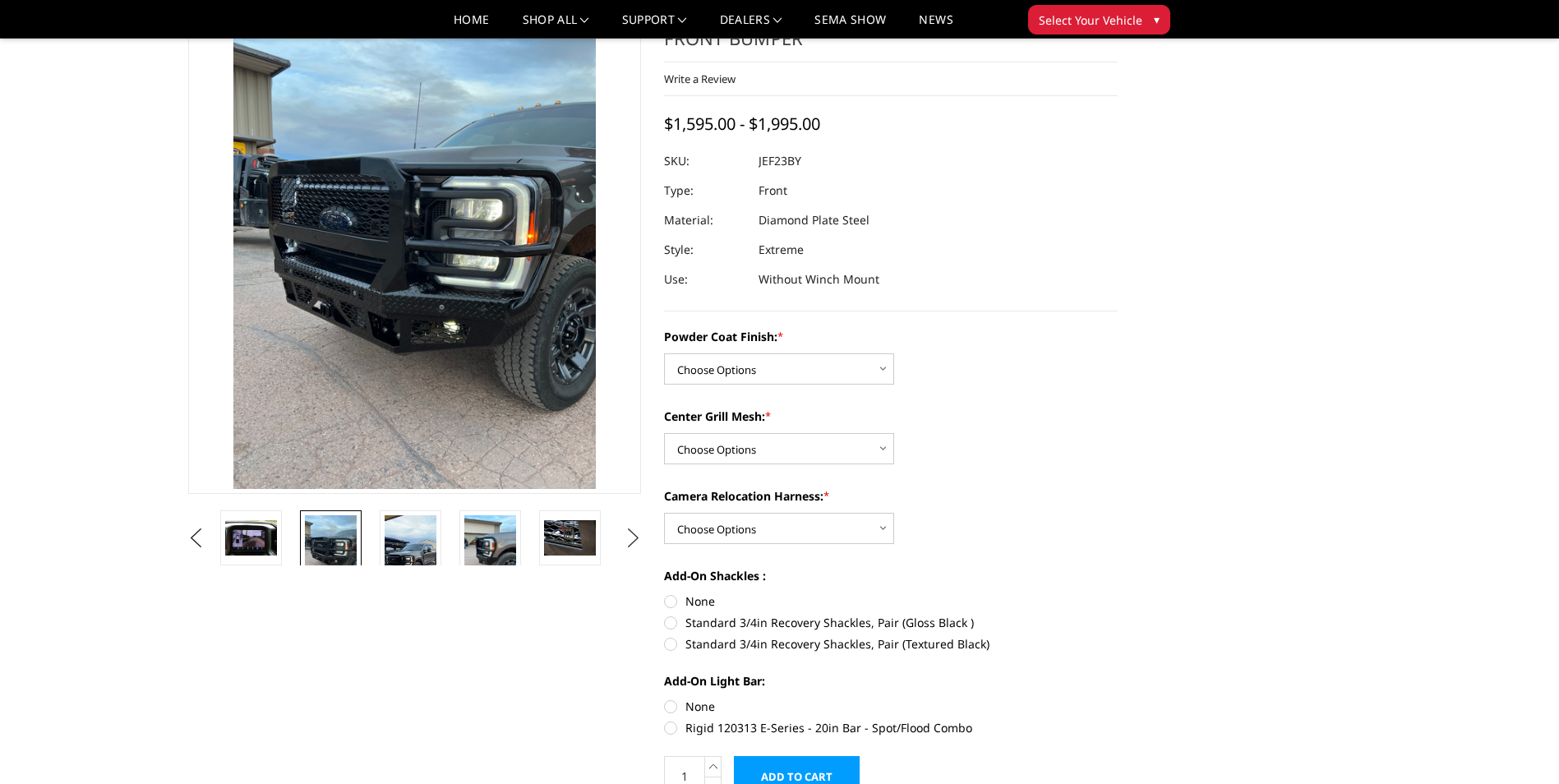
click at [626, 540] on button "Next" at bounding box center [633, 538] width 24 height 24
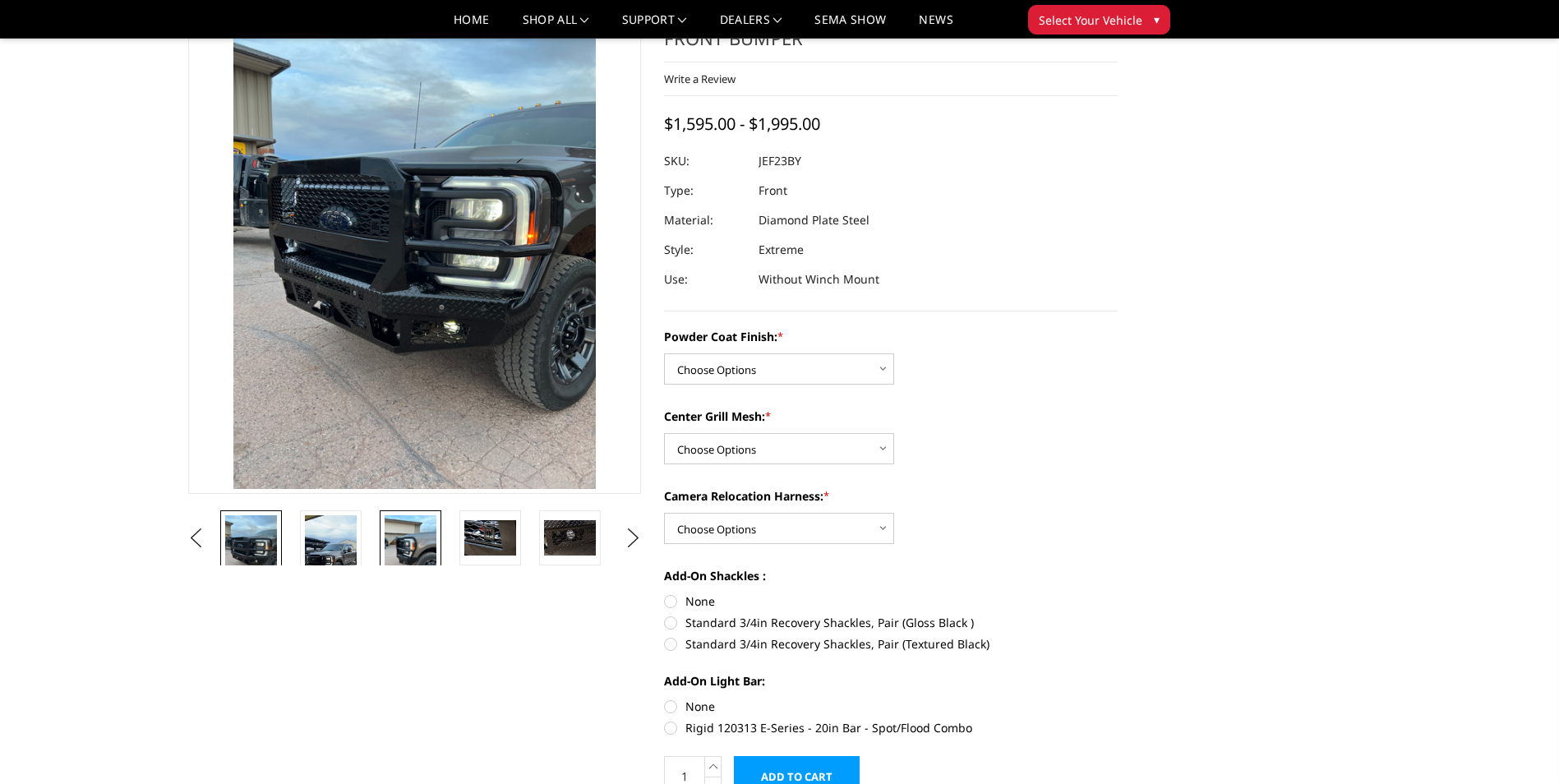
click at [406, 548] on img at bounding box center [410, 549] width 51 height 69
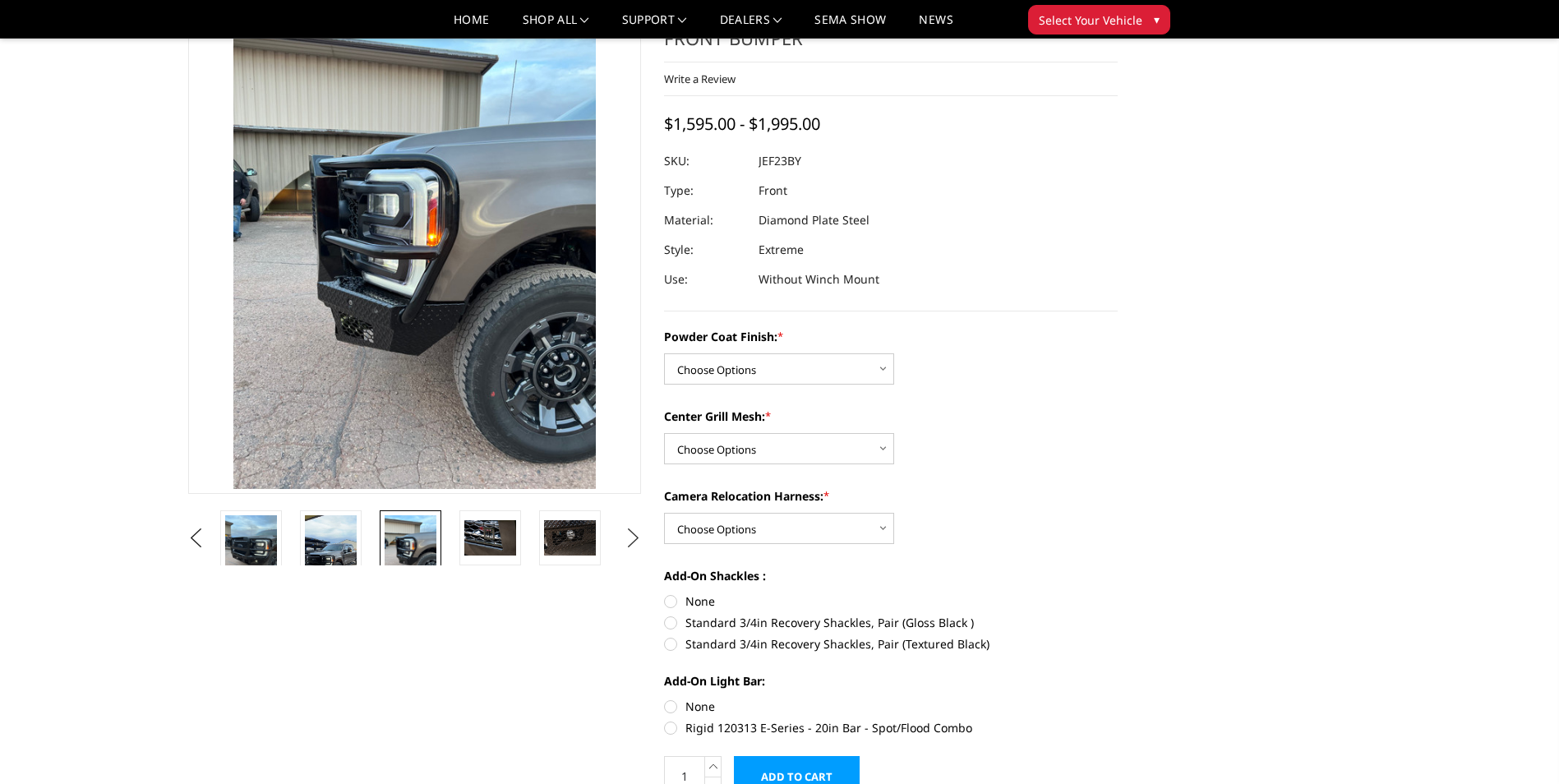
click at [633, 536] on button "Next" at bounding box center [633, 538] width 24 height 24
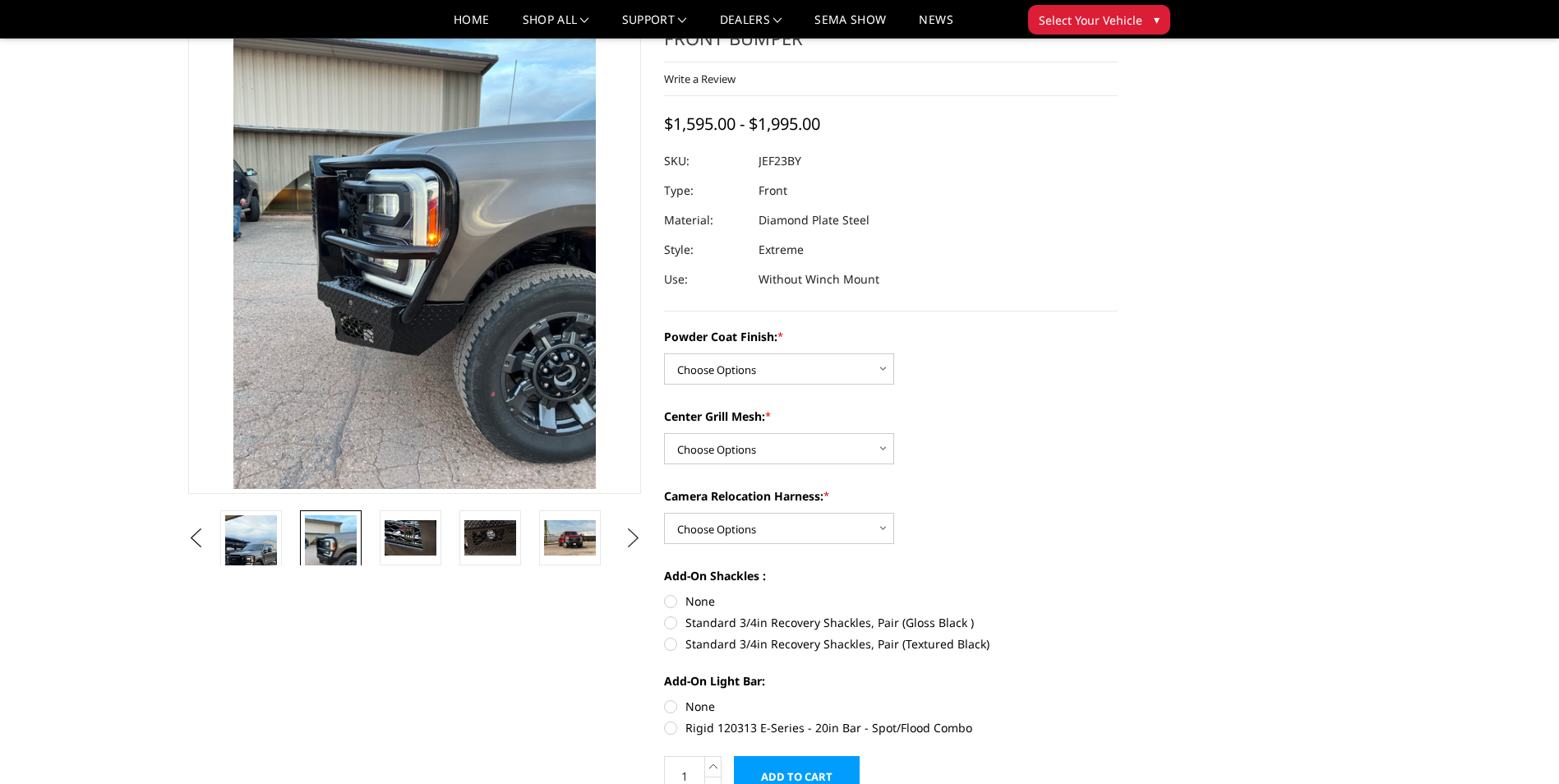
click at [633, 536] on button "Next" at bounding box center [633, 538] width 24 height 24
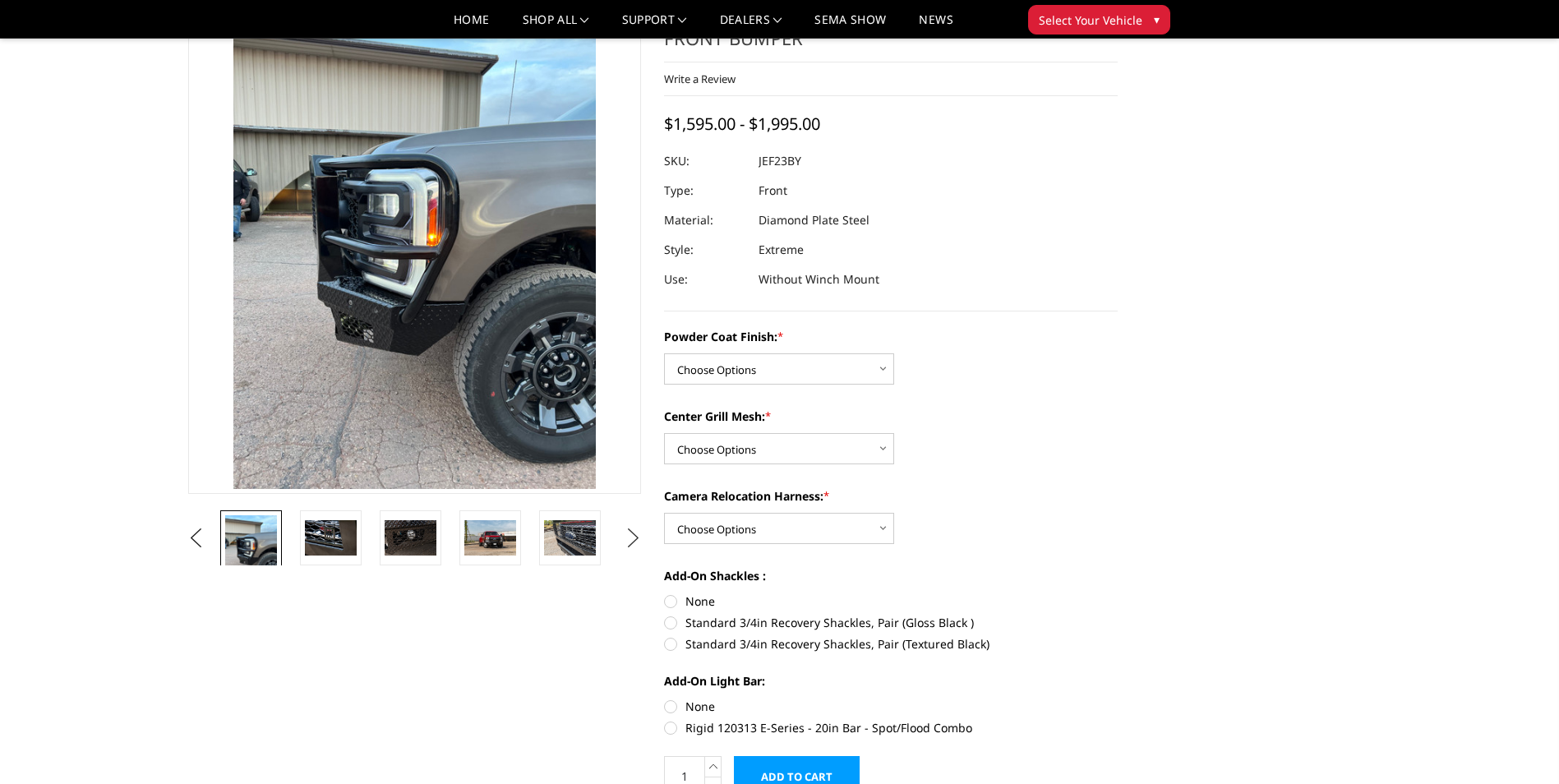
click at [633, 536] on button "Next" at bounding box center [633, 538] width 24 height 24
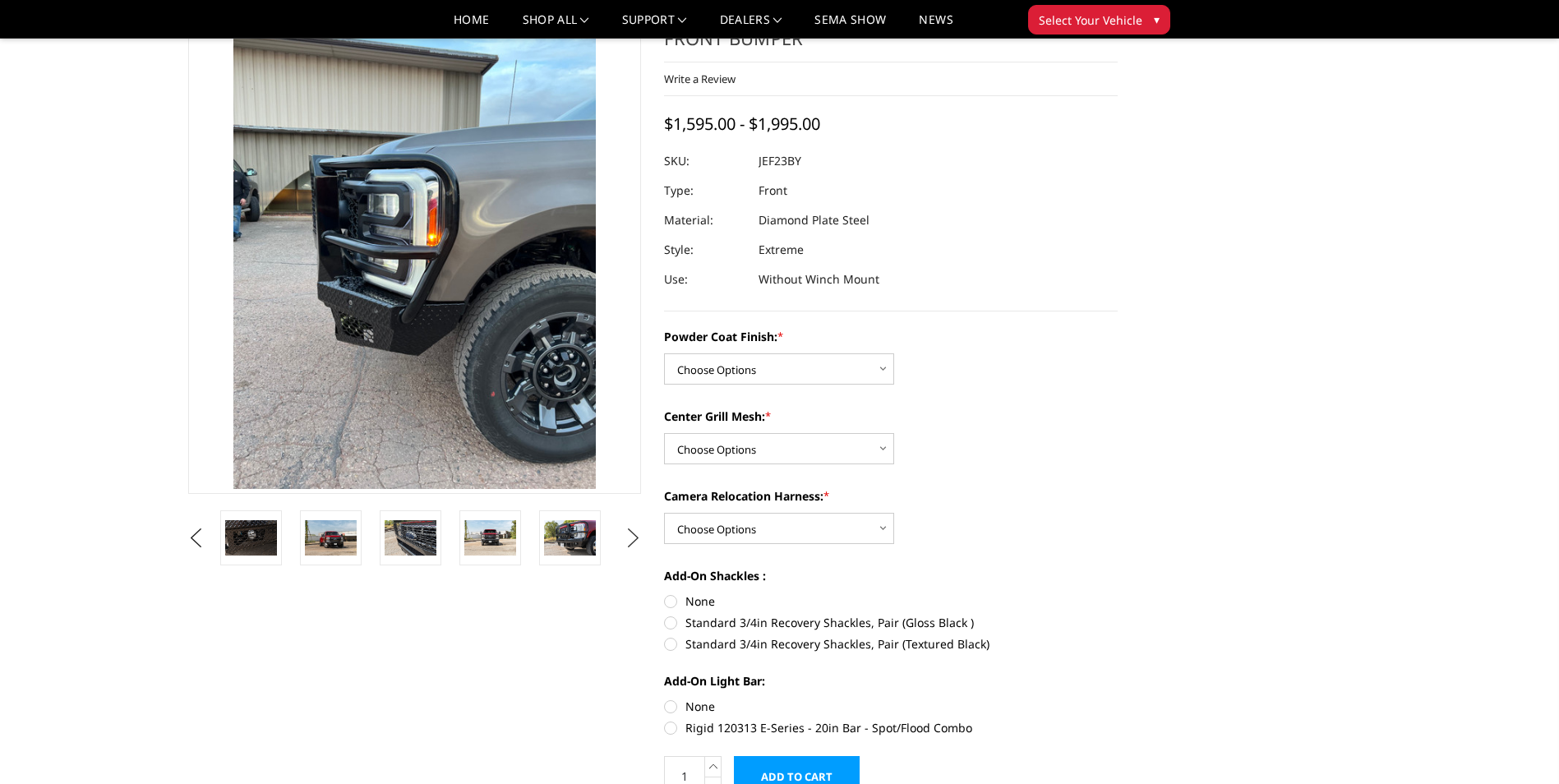
click at [633, 536] on button "Next" at bounding box center [633, 538] width 24 height 24
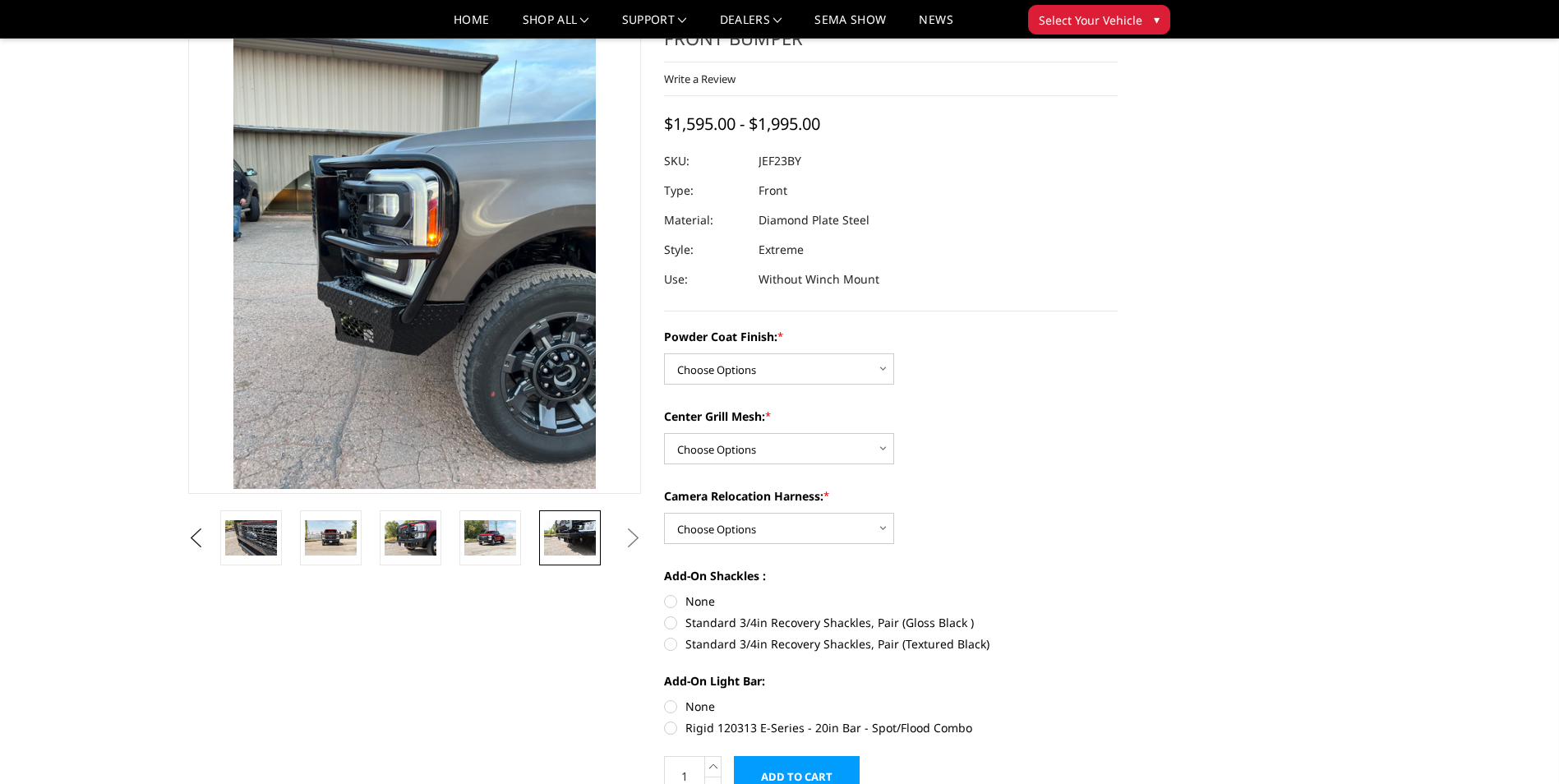
click at [582, 542] on img at bounding box center [569, 538] width 51 height 35
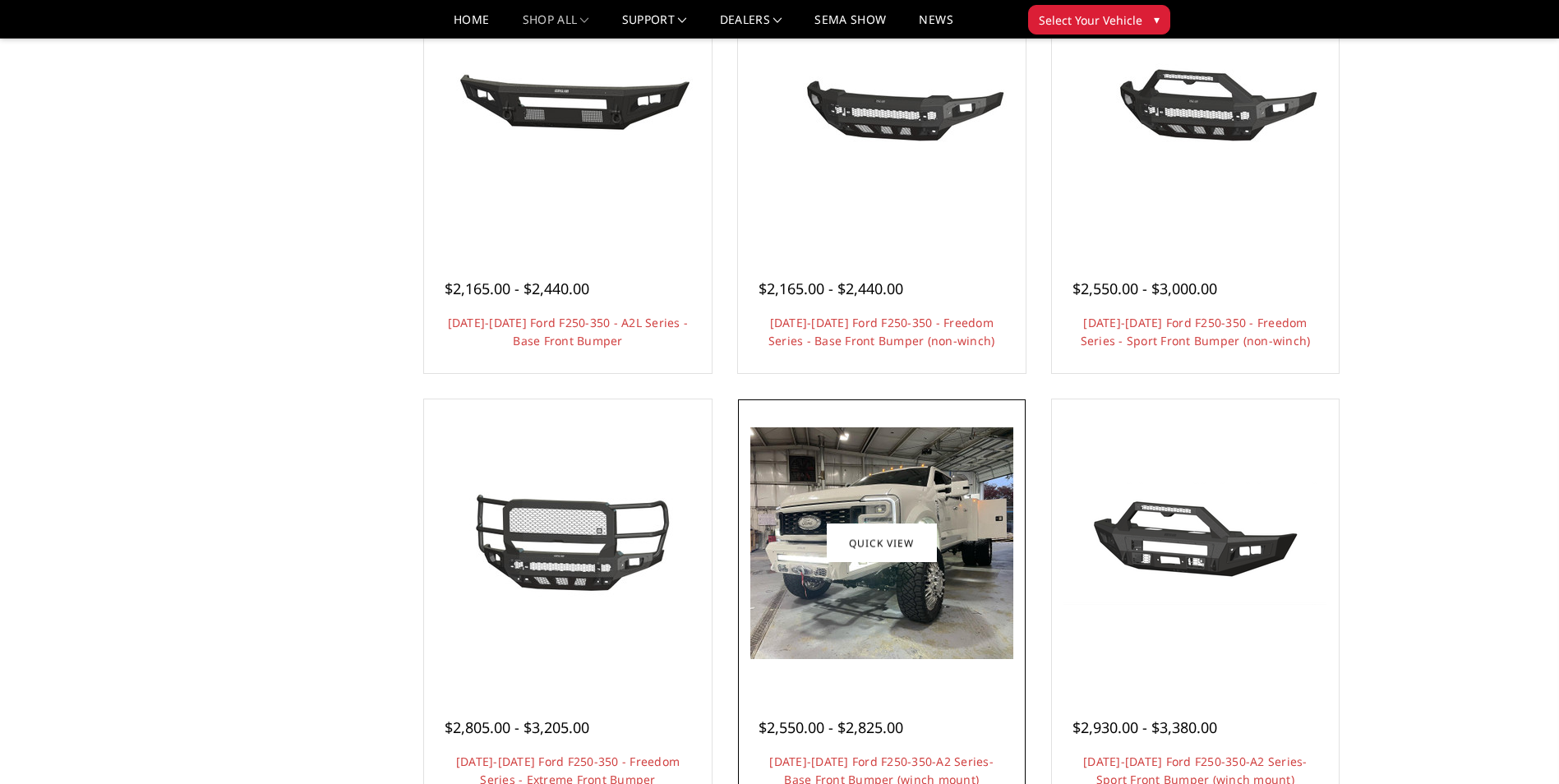
scroll to position [740, 0]
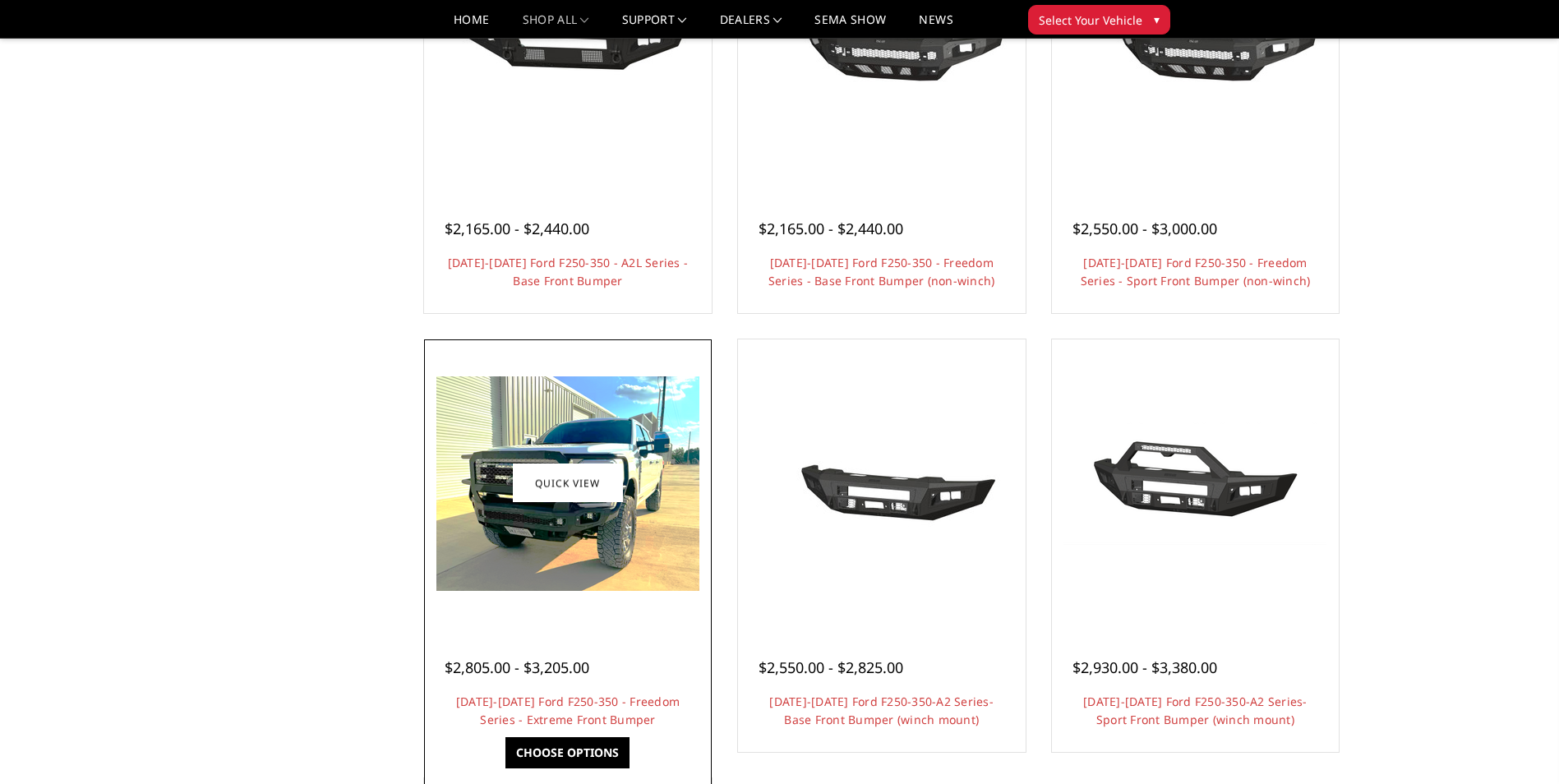
click at [617, 538] on img at bounding box center [568, 483] width 263 height 214
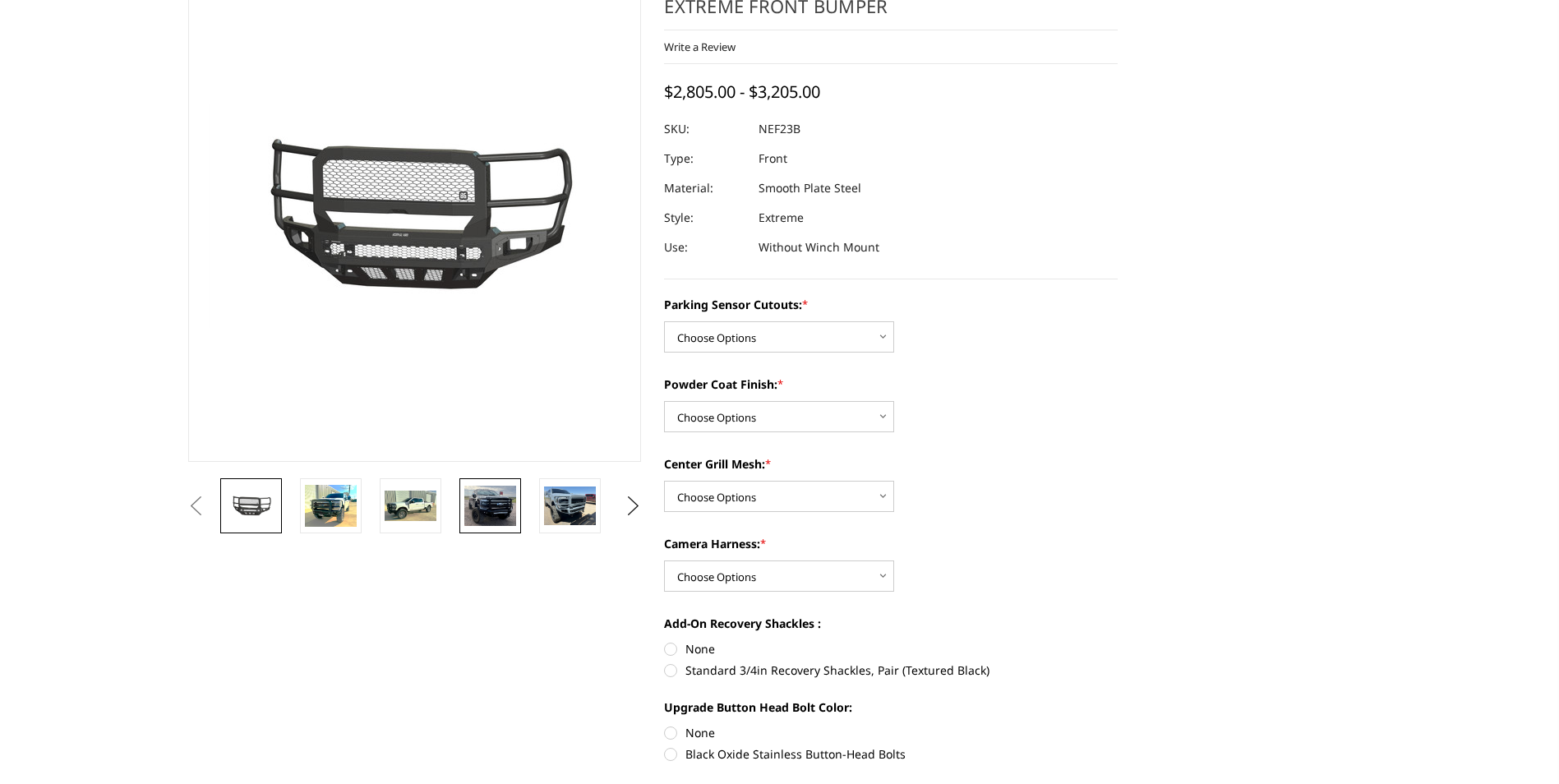
scroll to position [164, 0]
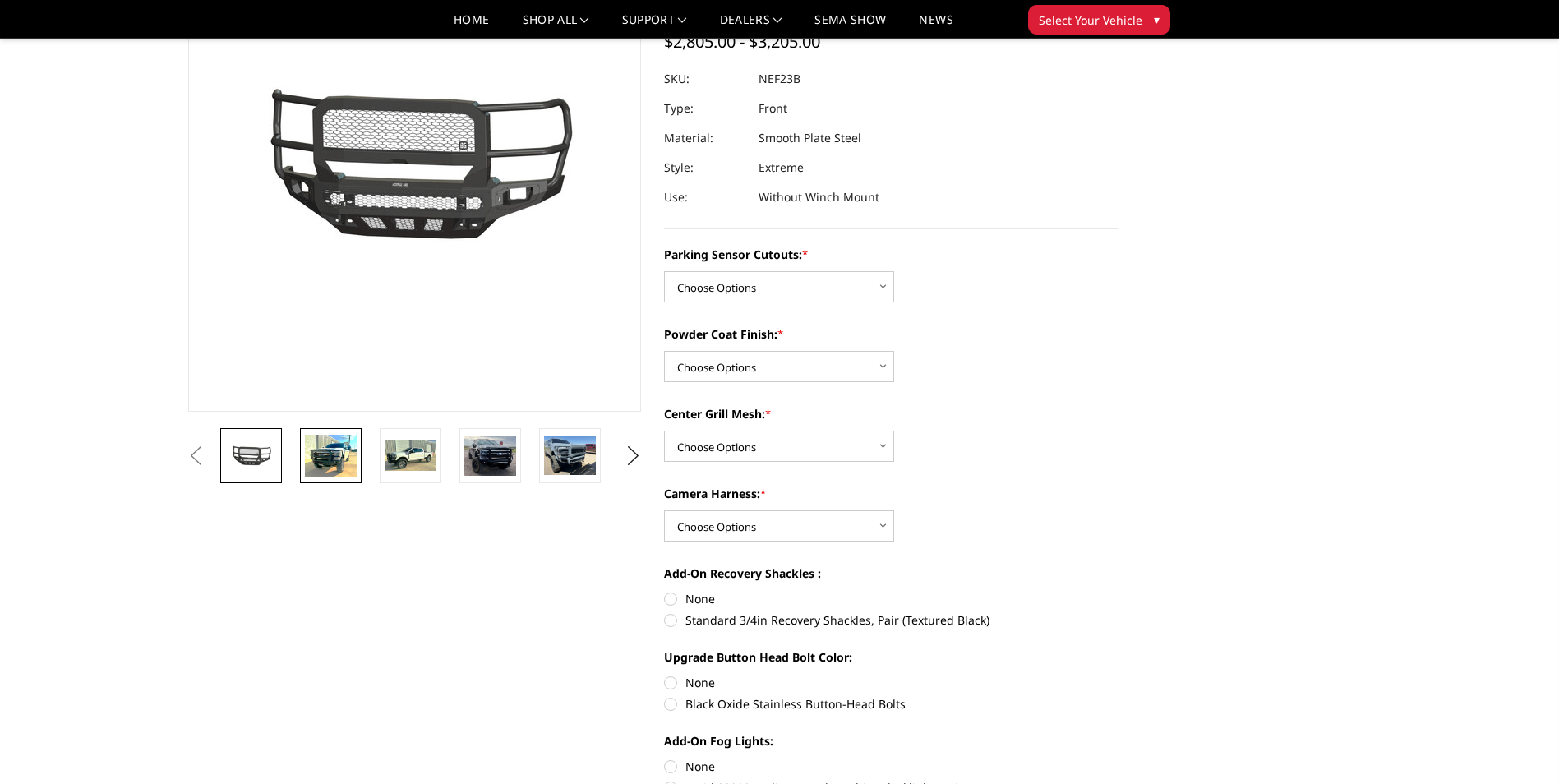
click at [328, 459] on img at bounding box center [330, 456] width 51 height 42
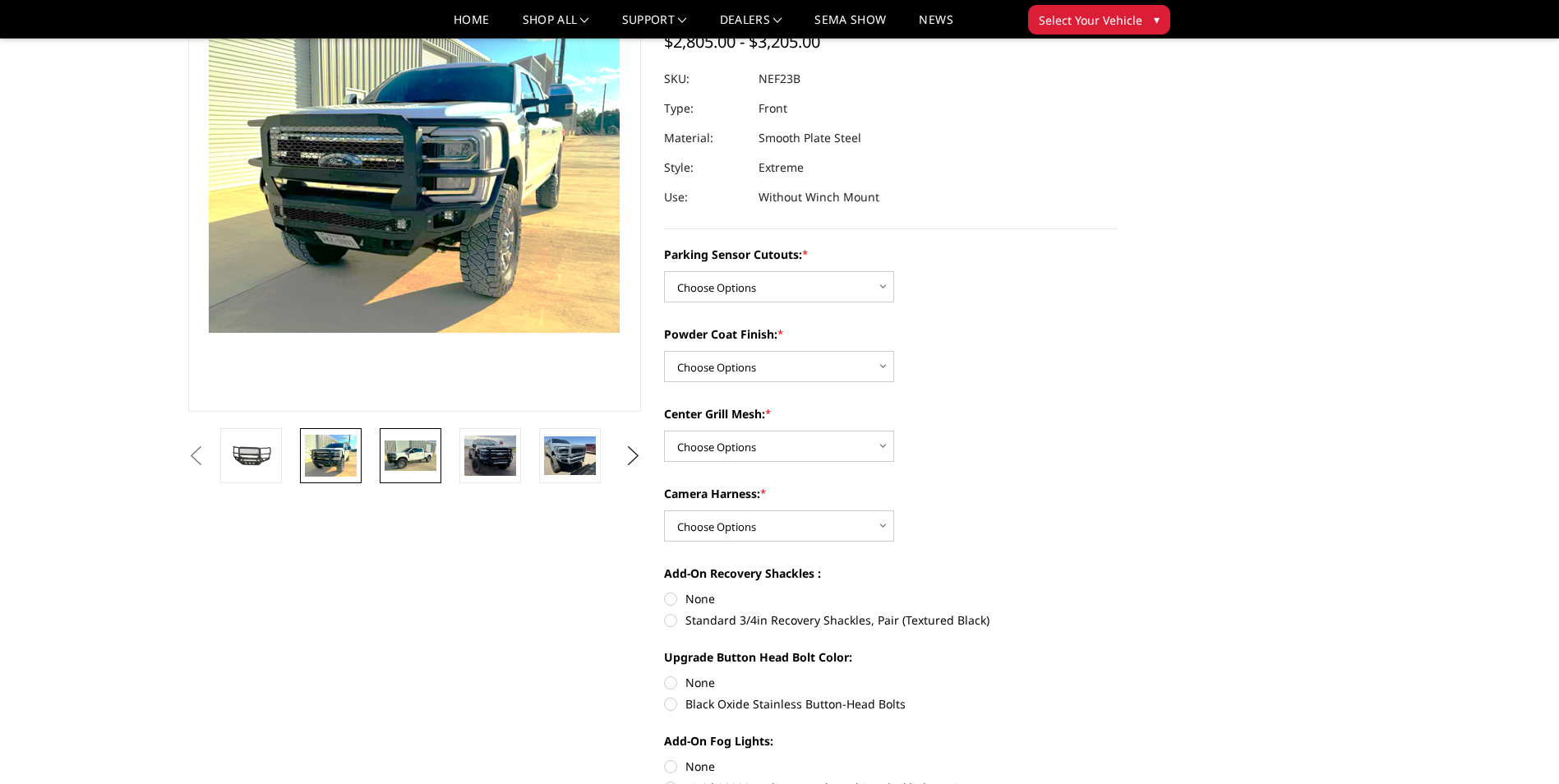
click at [424, 448] on img at bounding box center [410, 456] width 51 height 31
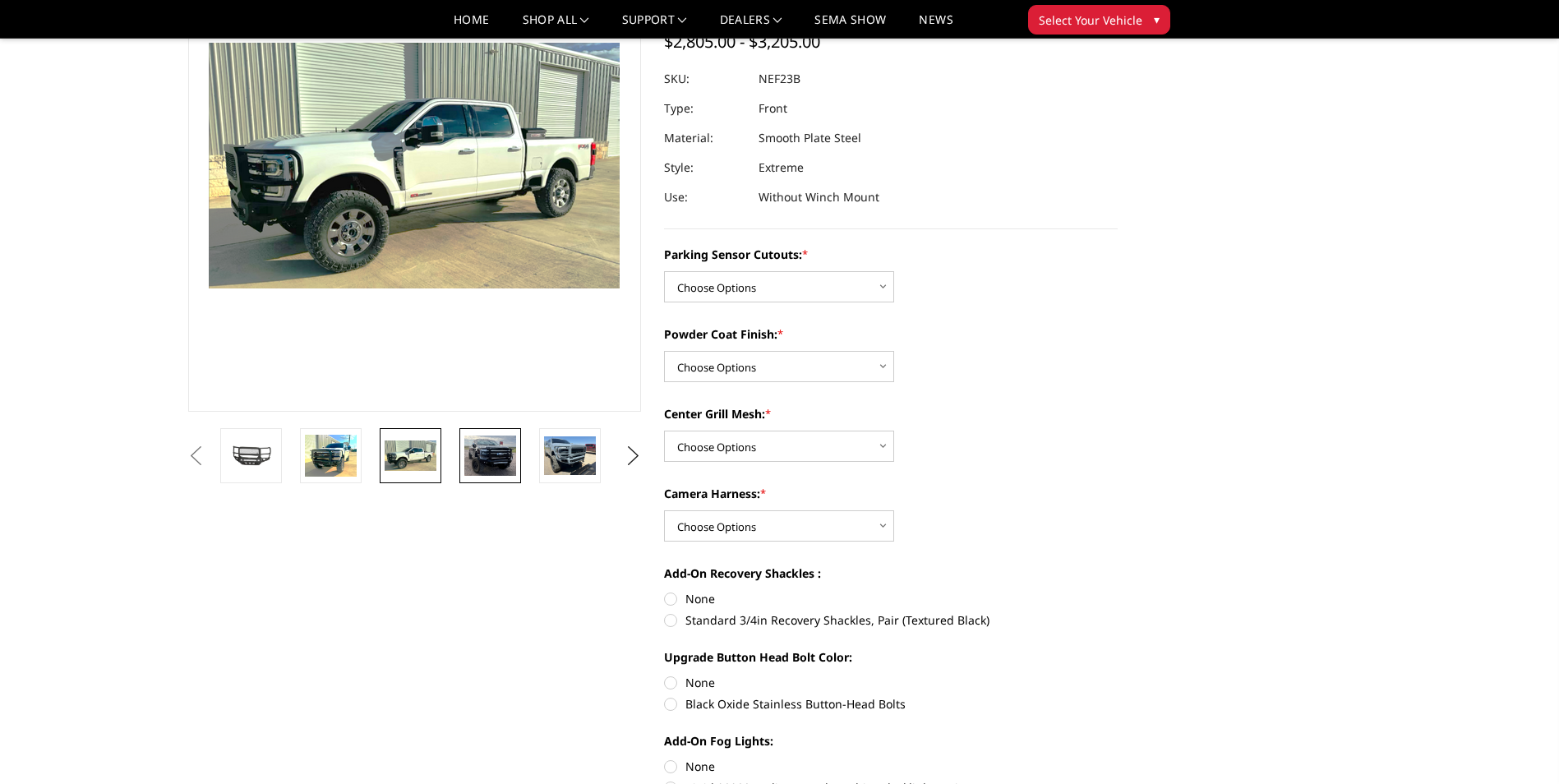
click at [484, 452] on img at bounding box center [490, 455] width 51 height 40
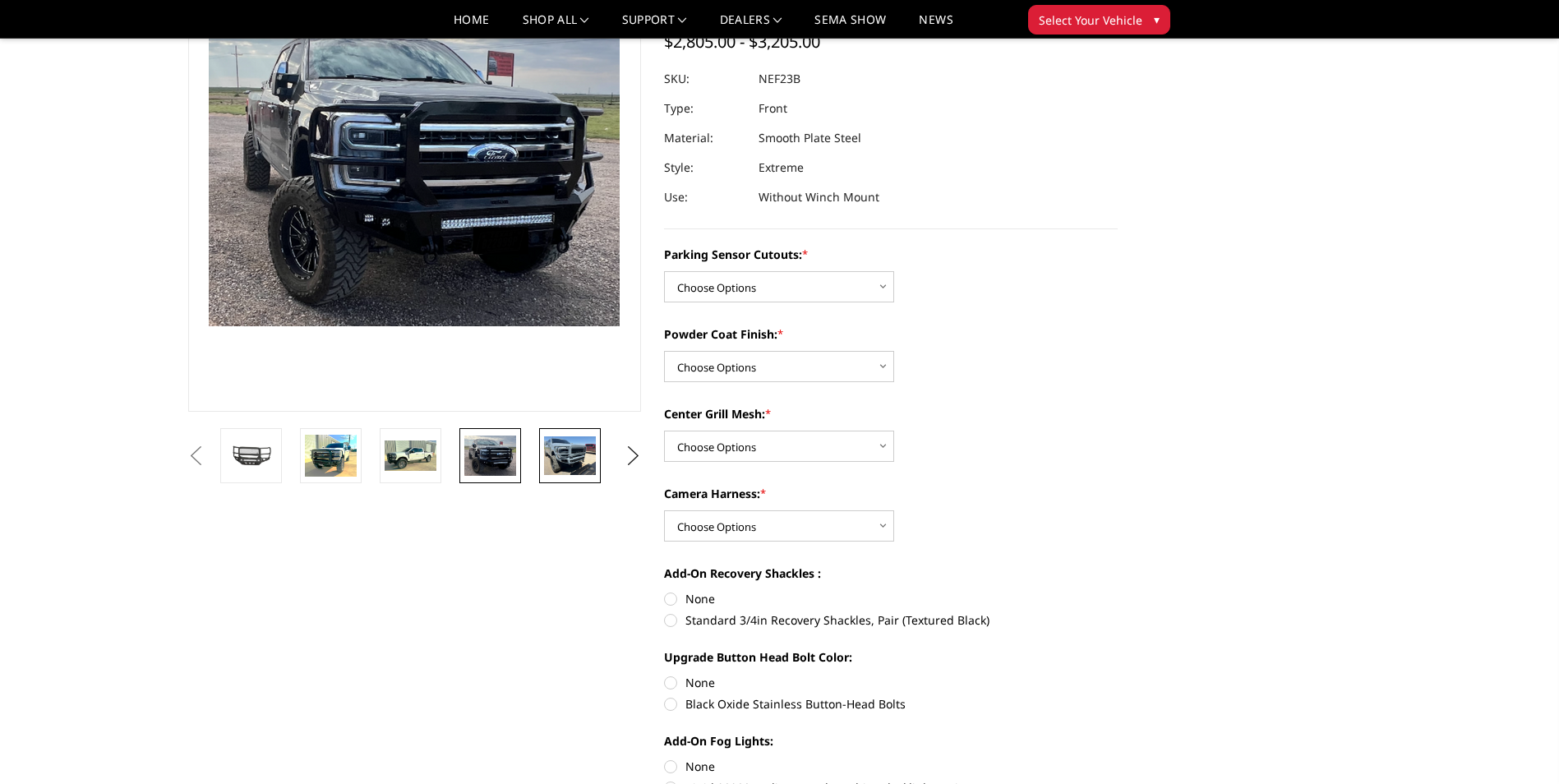
click at [574, 459] on img at bounding box center [569, 455] width 51 height 38
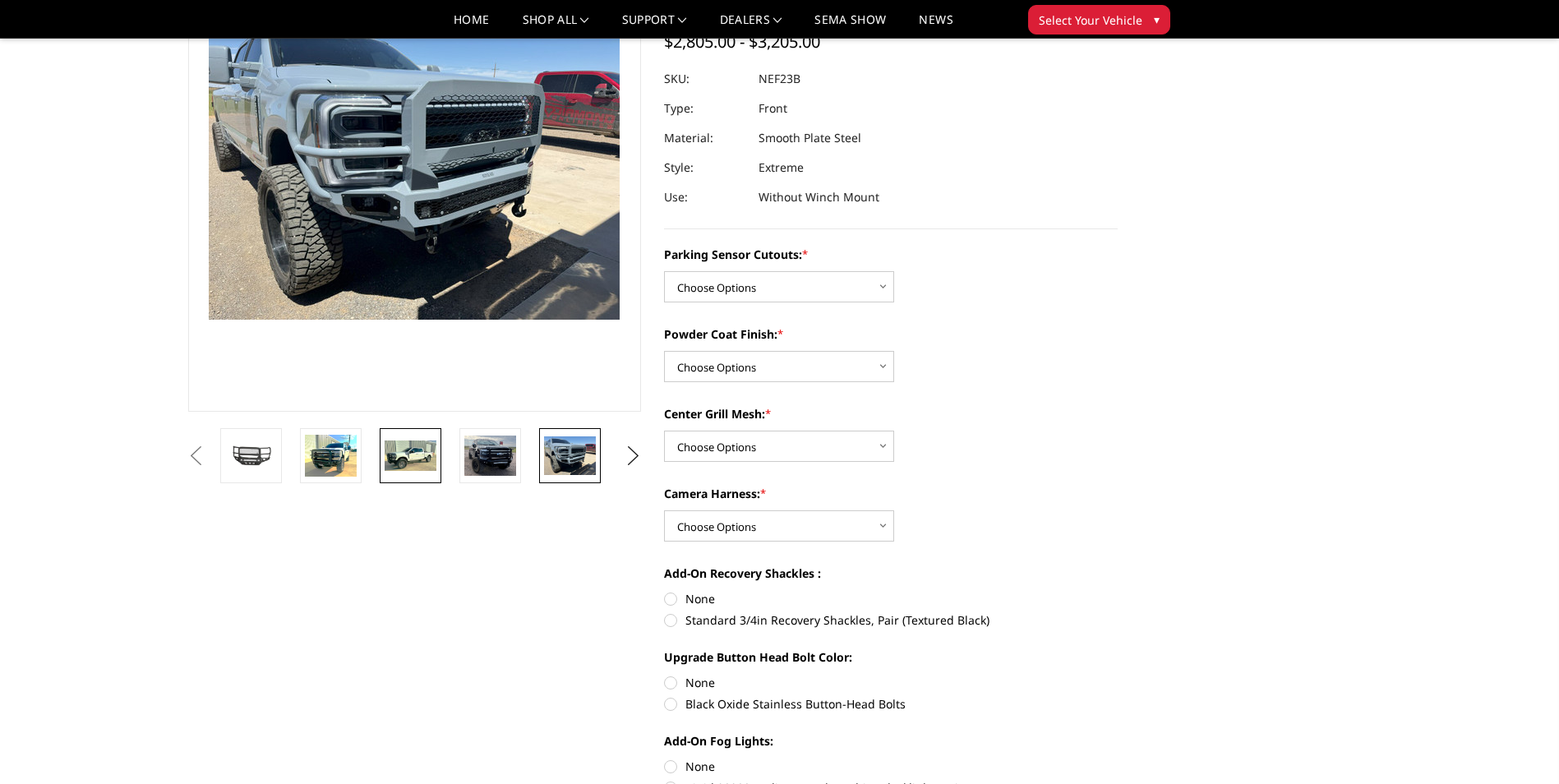
click at [419, 465] on img at bounding box center [410, 456] width 51 height 31
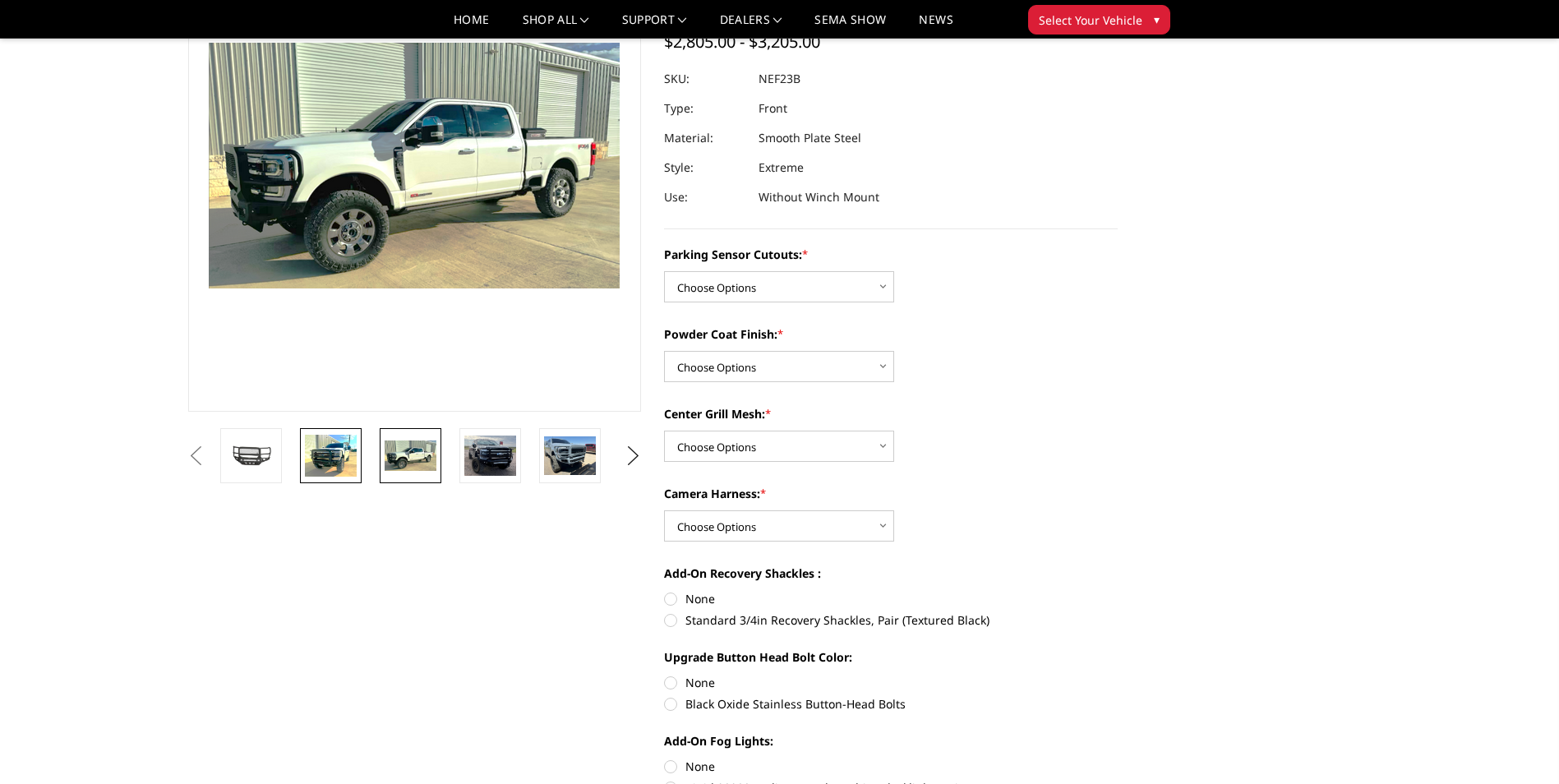
click at [333, 452] on img at bounding box center [330, 456] width 51 height 42
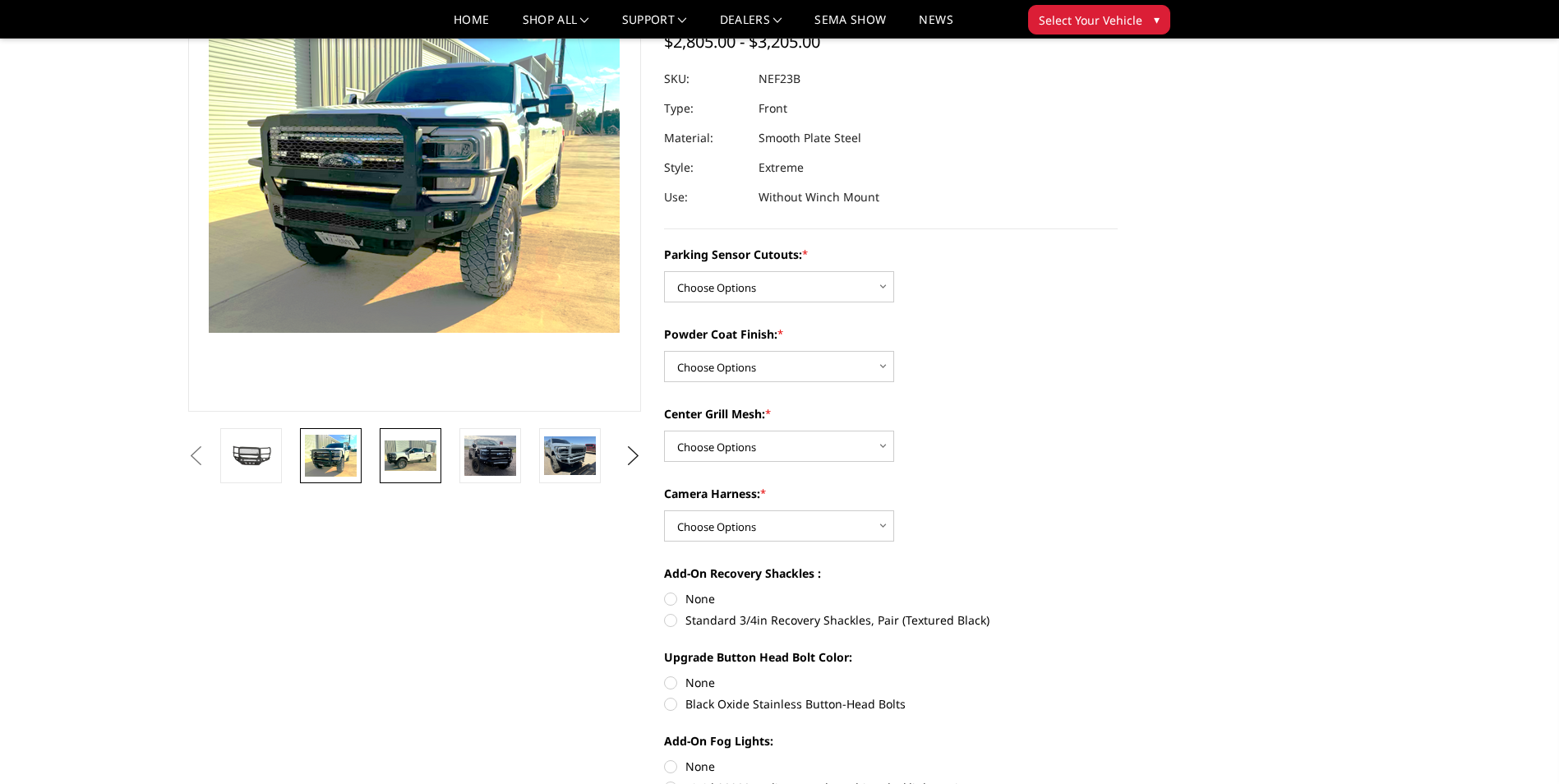
click at [386, 447] on img at bounding box center [410, 456] width 51 height 31
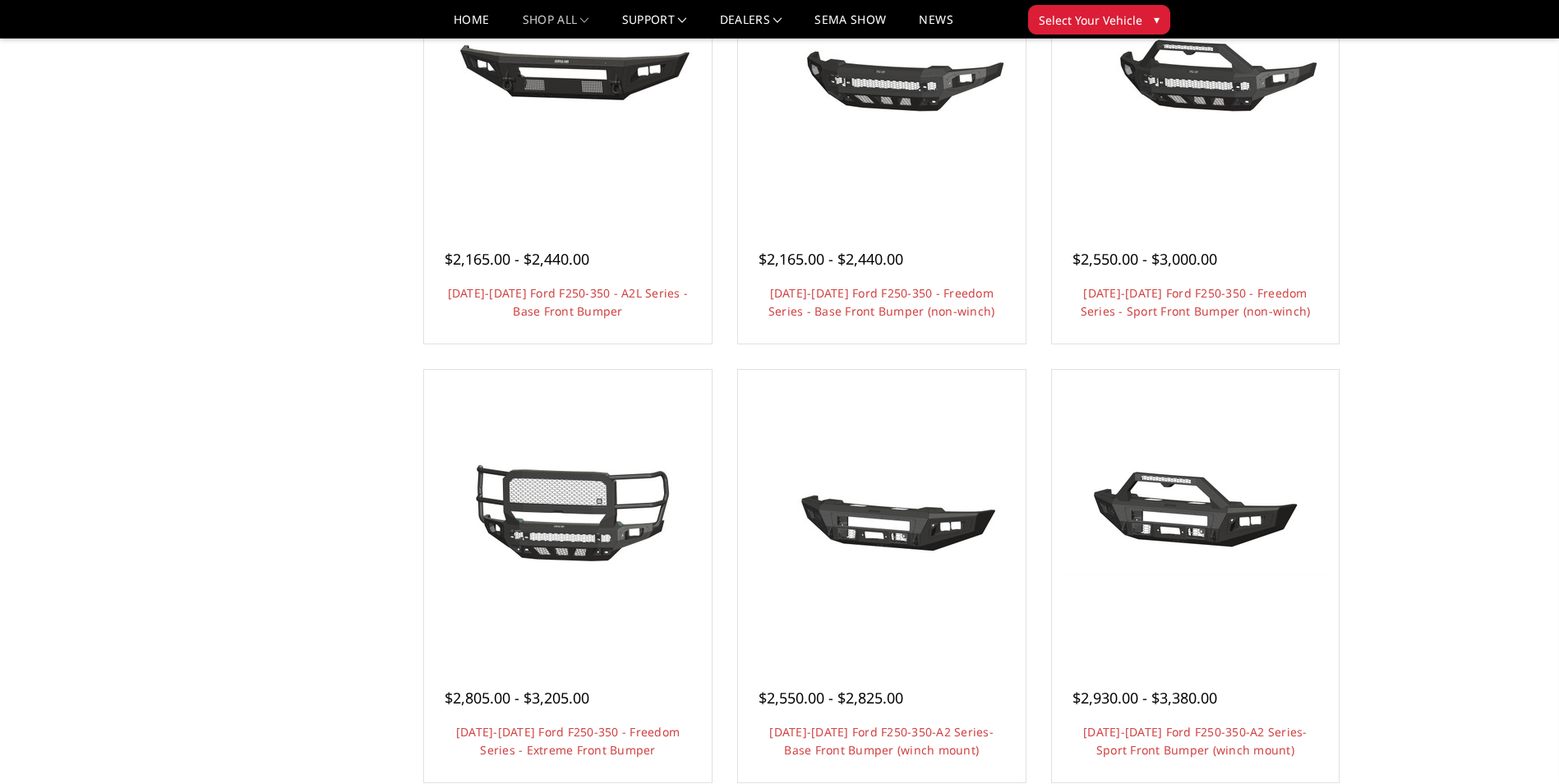
scroll to position [740, 0]
